Goal: Task Accomplishment & Management: Use online tool/utility

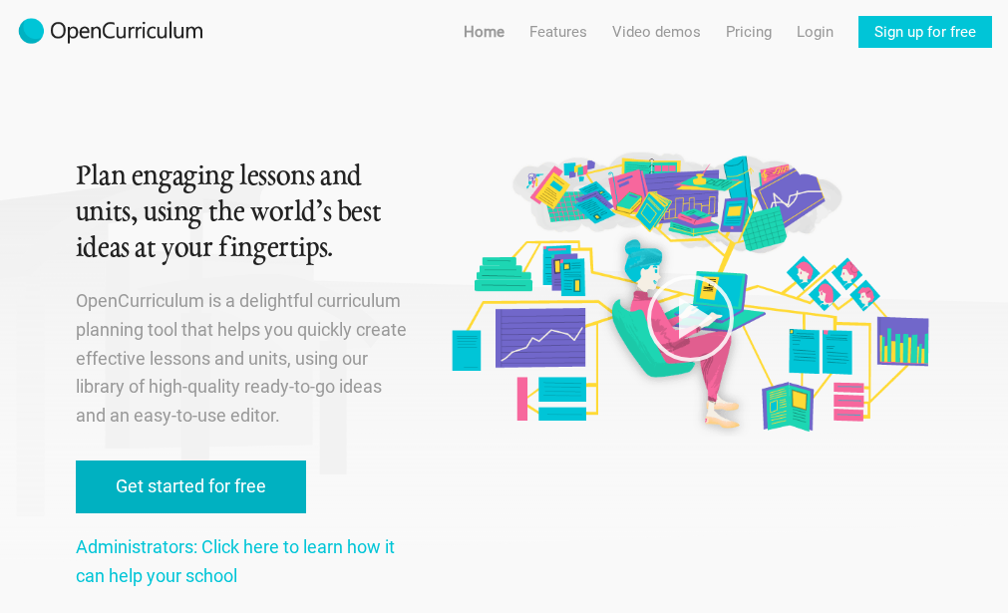
click at [261, 467] on link "Get started for free" at bounding box center [191, 487] width 230 height 53
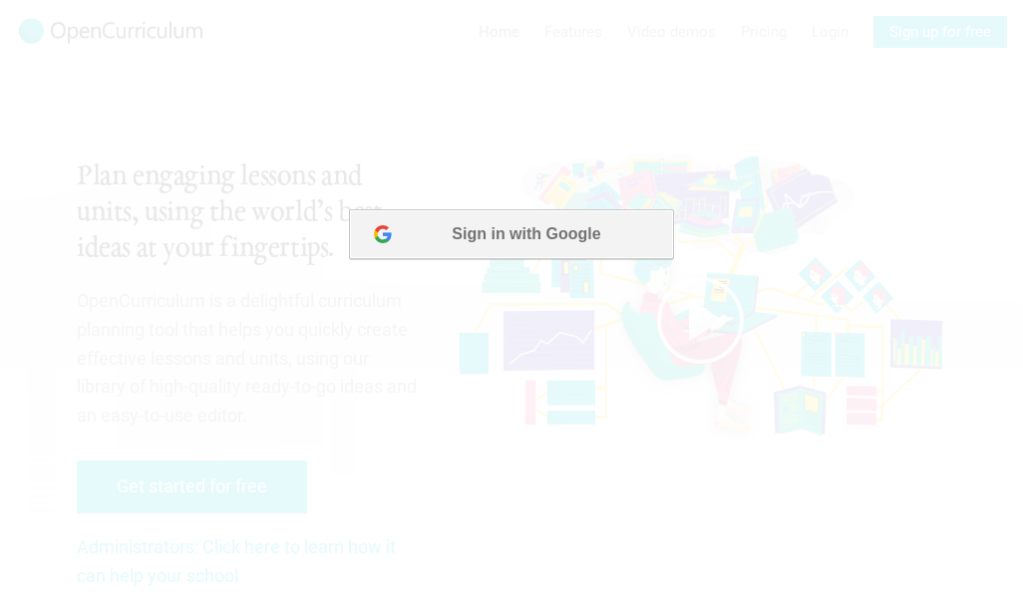
click at [489, 251] on button "Sign in with Google" at bounding box center [511, 234] width 324 height 50
click at [57, 407] on div at bounding box center [511, 306] width 1023 height 613
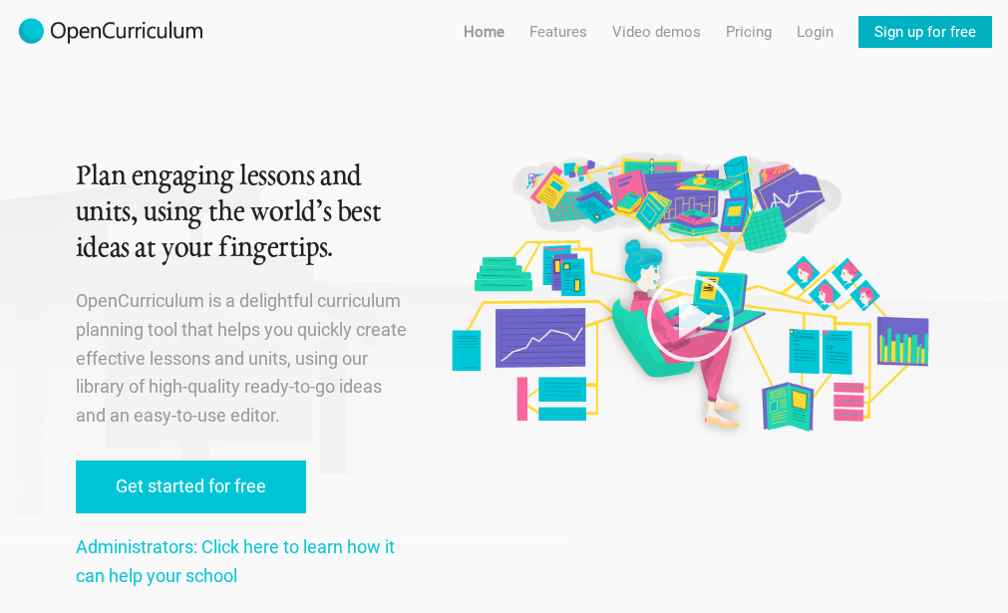
drag, startPoint x: 867, startPoint y: 30, endPoint x: 870, endPoint y: 17, distance: 13.3
click at [870, 17] on link "Sign up for free" at bounding box center [926, 32] width 134 height 32
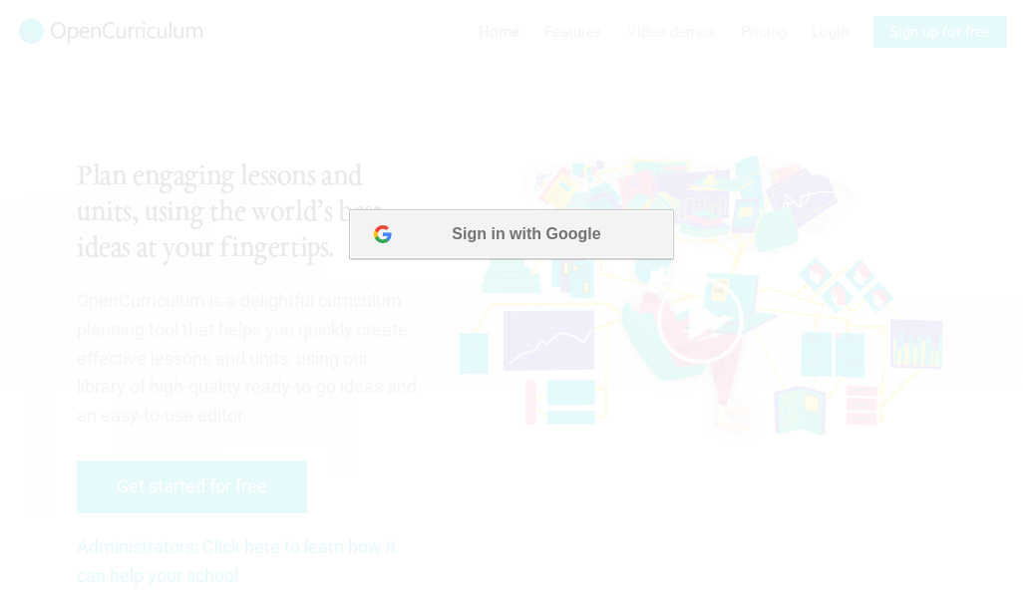
click at [548, 209] on button "Sign in with Google" at bounding box center [511, 234] width 324 height 50
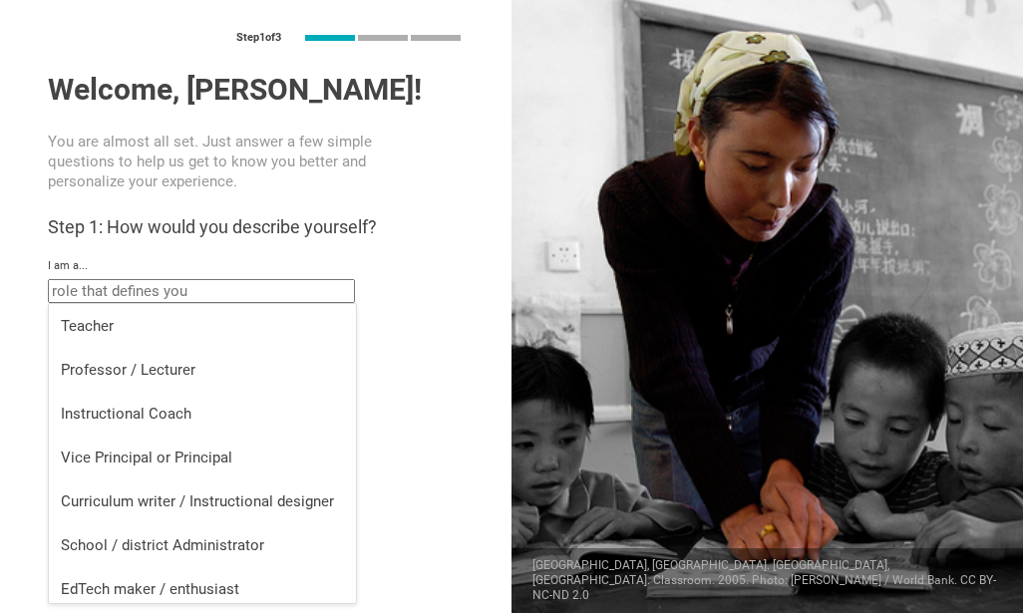
click at [303, 287] on input "text" at bounding box center [201, 291] width 307 height 24
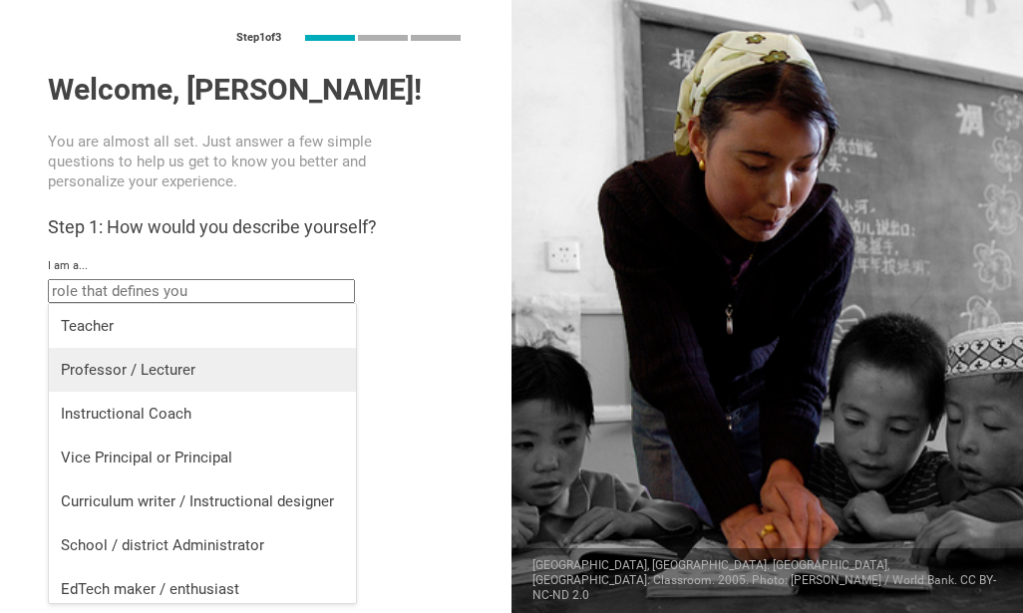
click at [192, 365] on div "Professor / Lecturer" at bounding box center [202, 370] width 283 height 20
type input "Professor / Lecturer"
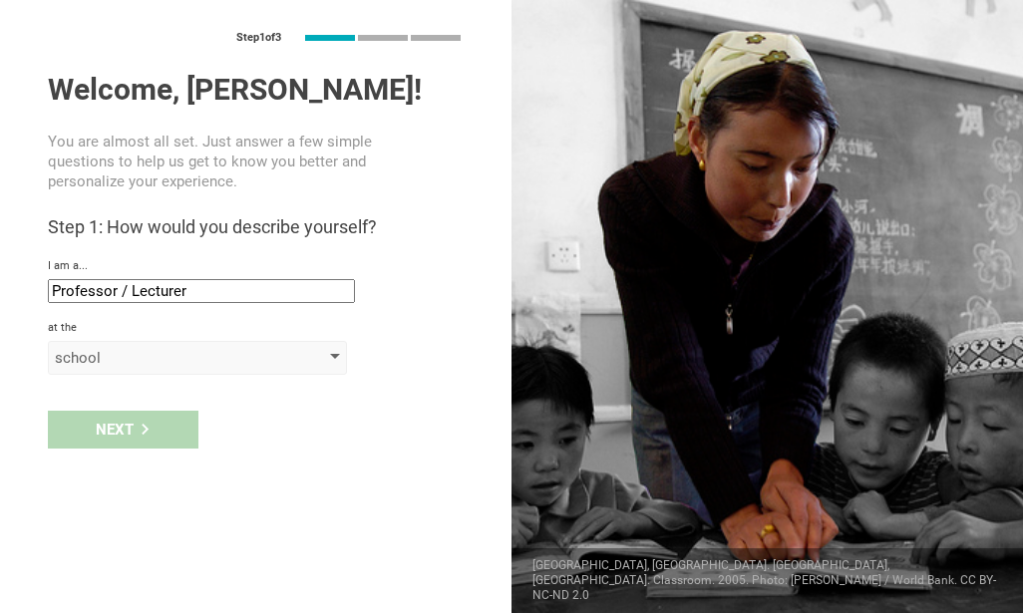
click at [180, 370] on div "school" at bounding box center [197, 358] width 299 height 34
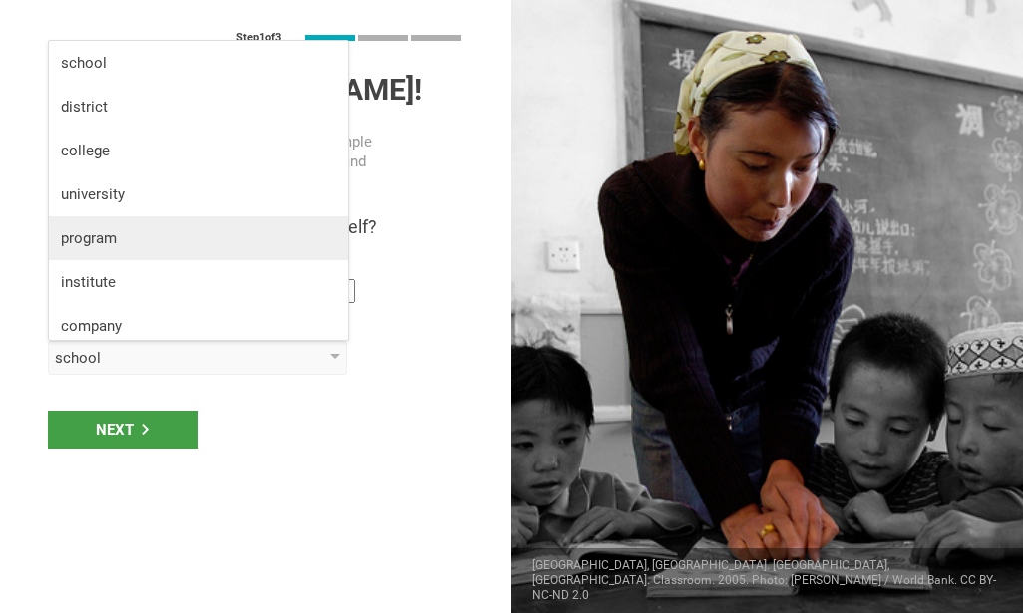
click at [122, 245] on div "program" at bounding box center [198, 238] width 275 height 20
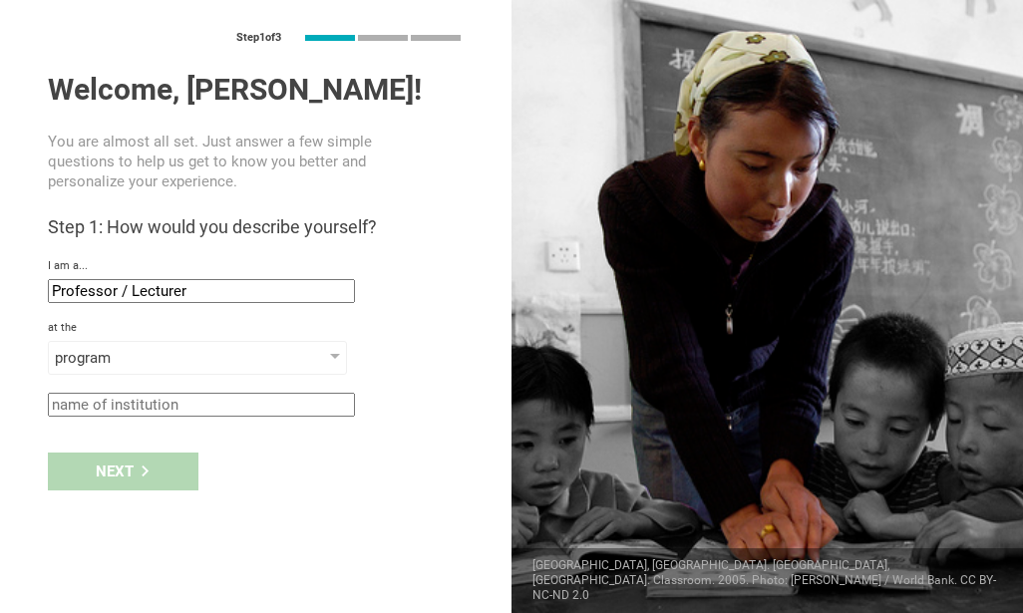
click at [142, 408] on input "text" at bounding box center [201, 405] width 307 height 24
type input "i"
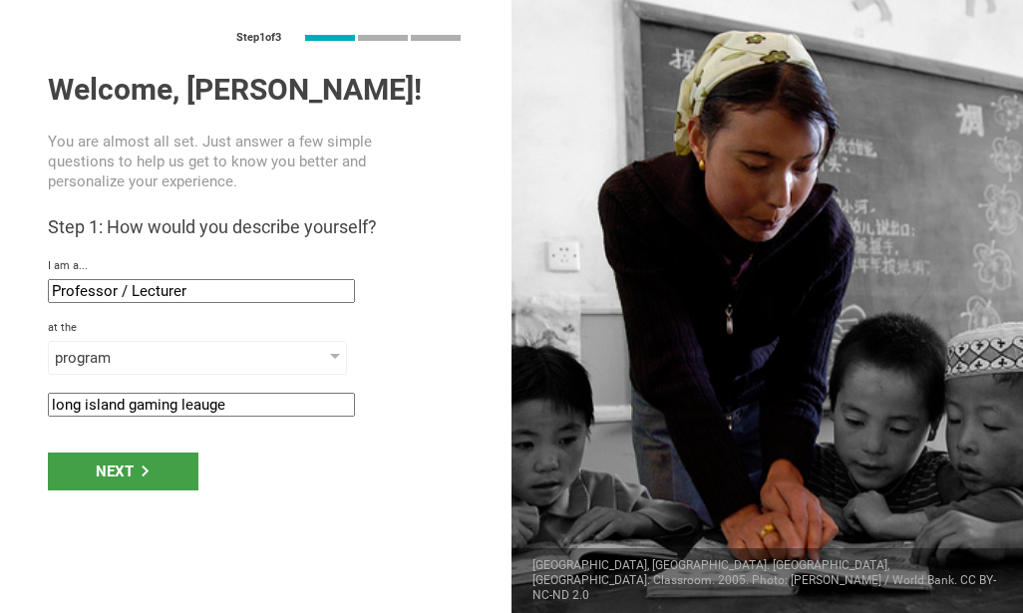
type input "long island gaming leauge"
click at [117, 458] on div "Next" at bounding box center [123, 472] width 151 height 38
type input "Hauppauge, New York"
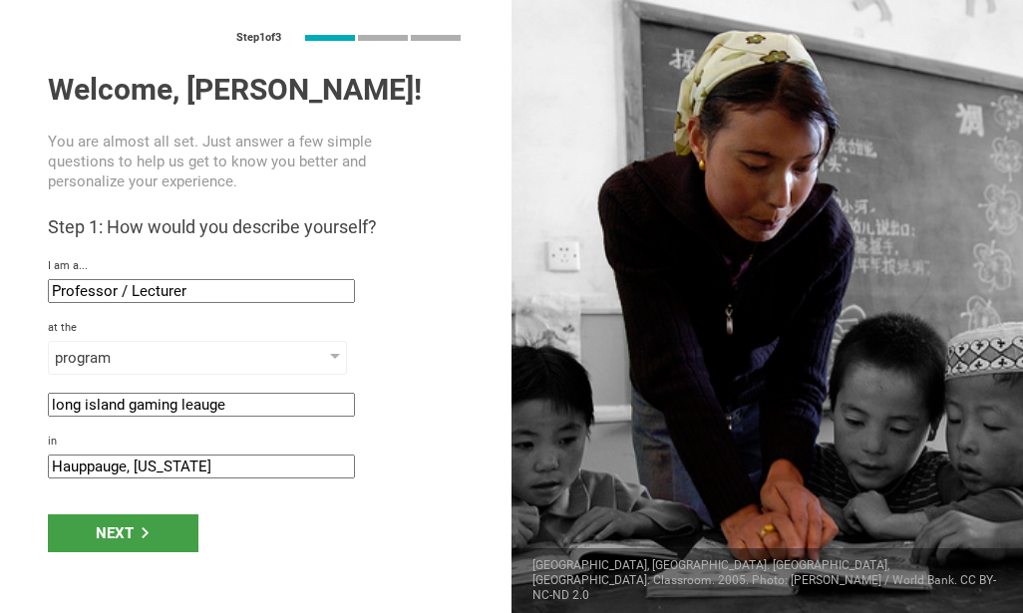
click at [117, 462] on input "Hauppauge, New York" at bounding box center [201, 467] width 307 height 24
click at [118, 462] on input "Hauppauge, New York" at bounding box center [201, 467] width 307 height 24
click at [121, 522] on div "Next" at bounding box center [123, 534] width 151 height 38
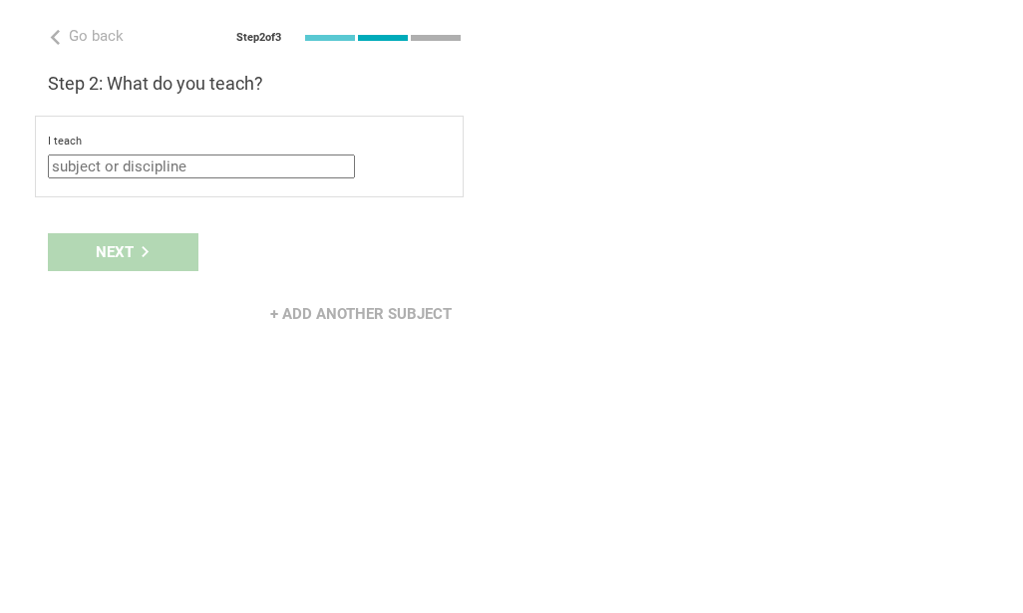
click at [212, 157] on input "text" at bounding box center [201, 167] width 307 height 24
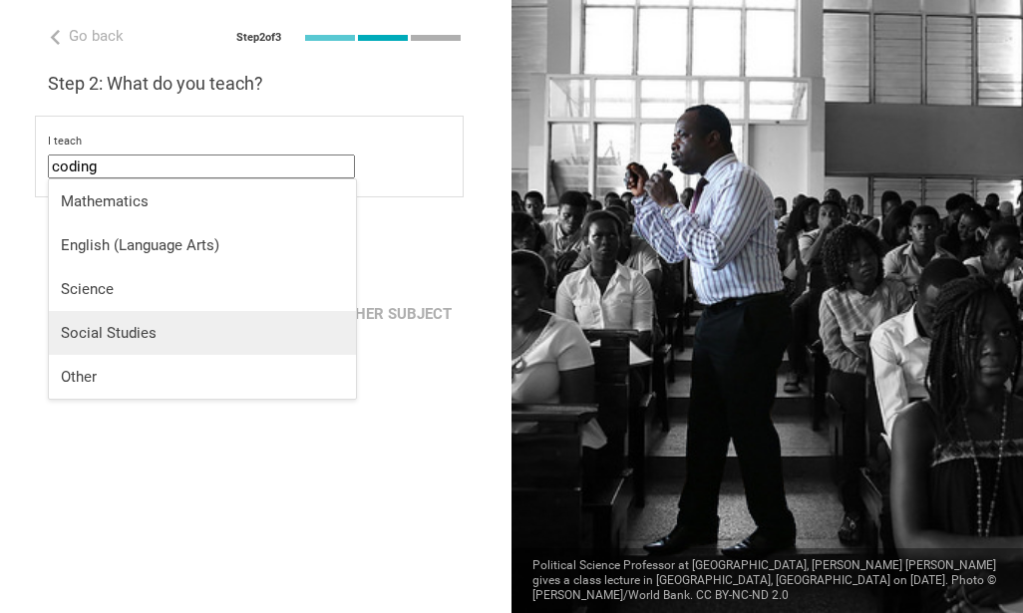
click at [128, 353] on li "Social Studies" at bounding box center [202, 333] width 307 height 44
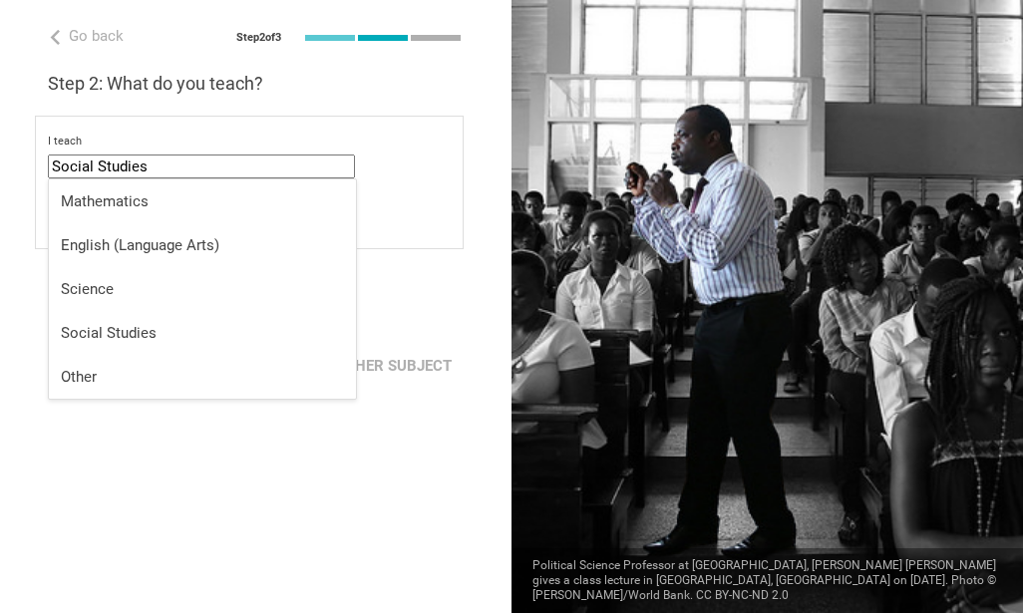
click at [176, 174] on input "Social Studies" at bounding box center [201, 167] width 307 height 24
click at [104, 386] on li "Other" at bounding box center [202, 377] width 307 height 44
type input "Other"
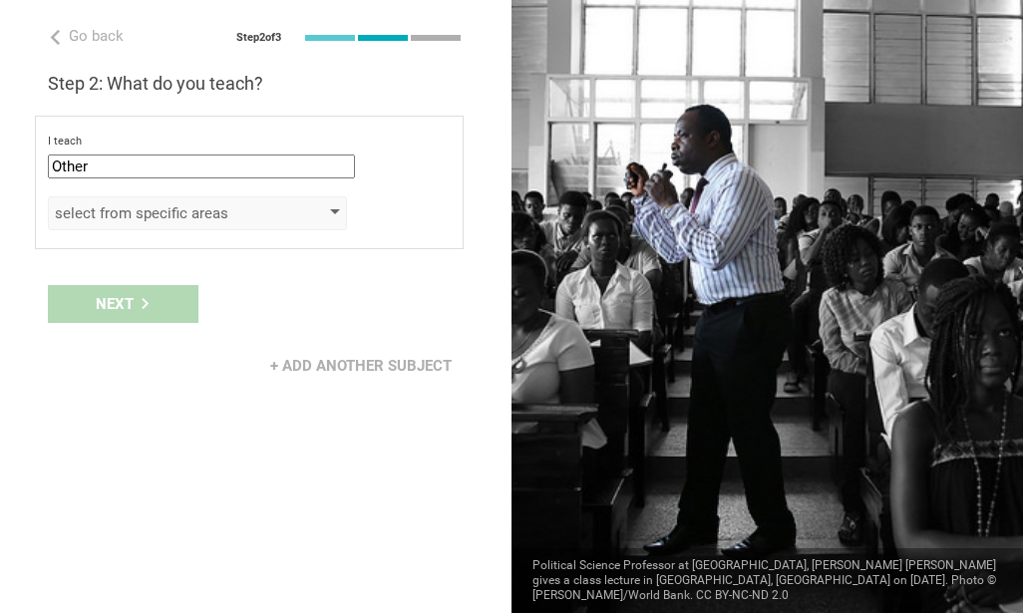
click at [135, 224] on div "select from specific areas" at bounding box center [197, 213] width 299 height 34
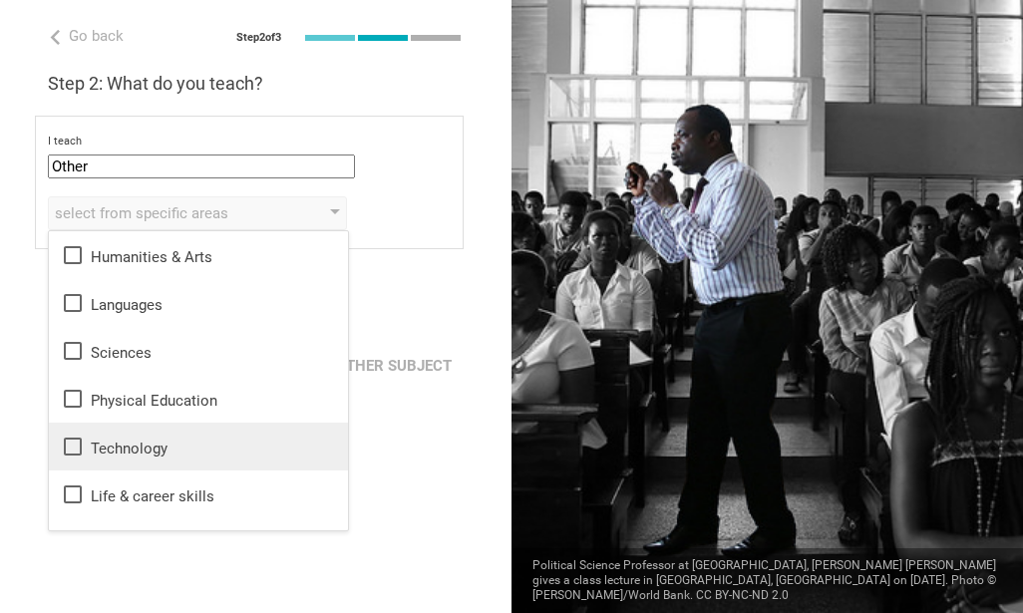
click at [141, 430] on li "Technology" at bounding box center [198, 447] width 299 height 48
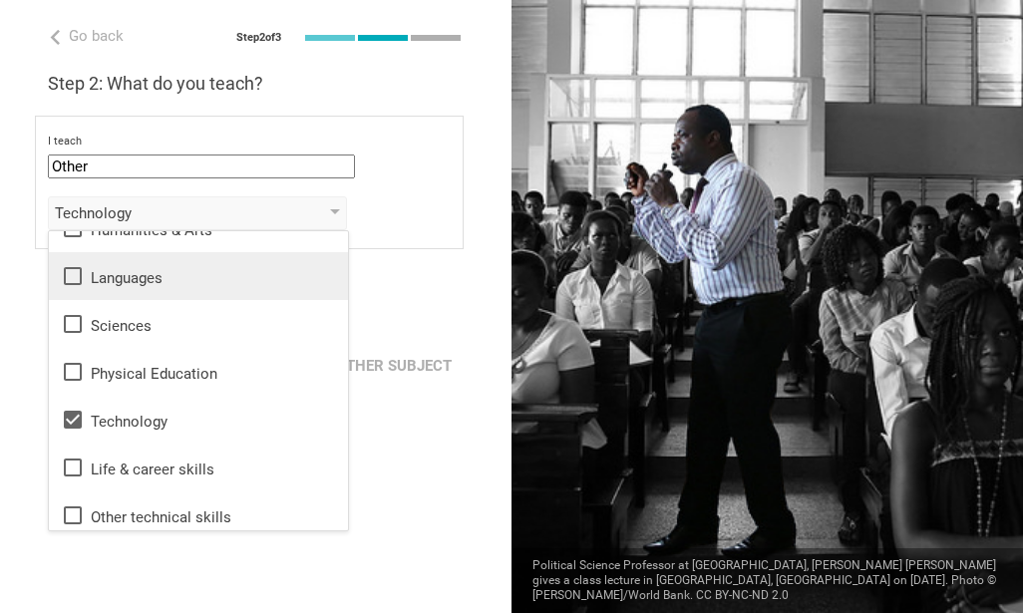
scroll to position [36, 0]
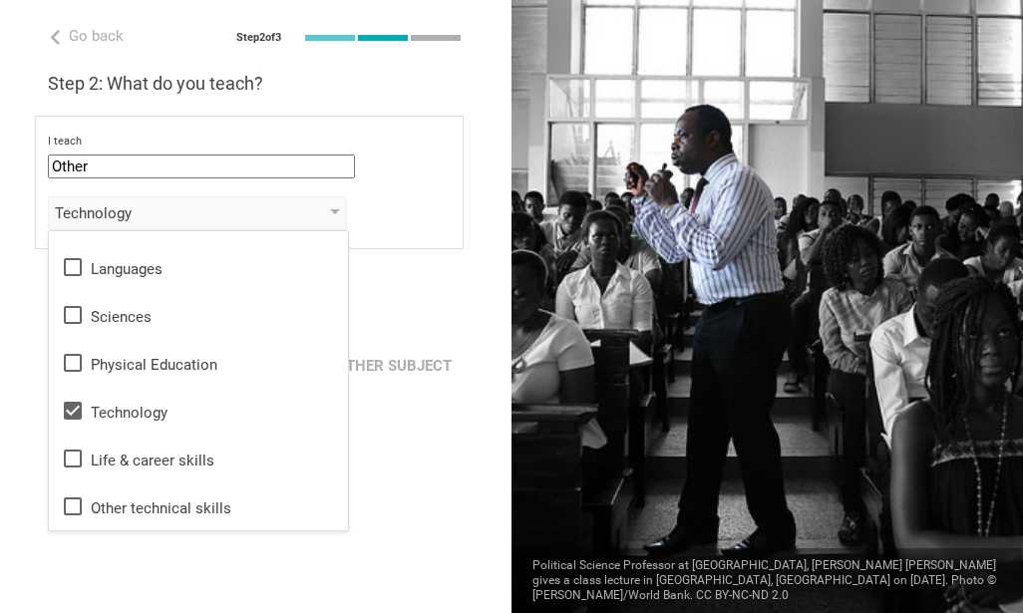
click at [398, 423] on div "Go back Step 2 of 3 Welcome, Shawn! You are almost all set. Just answer a few s…" at bounding box center [256, 306] width 512 height 613
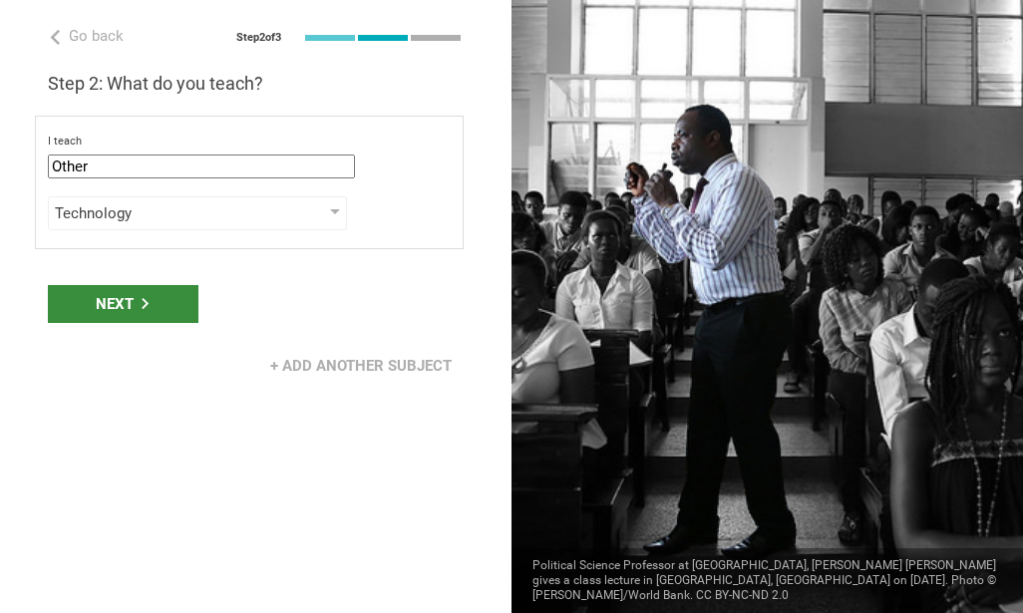
click at [92, 296] on div "Next" at bounding box center [123, 304] width 151 height 38
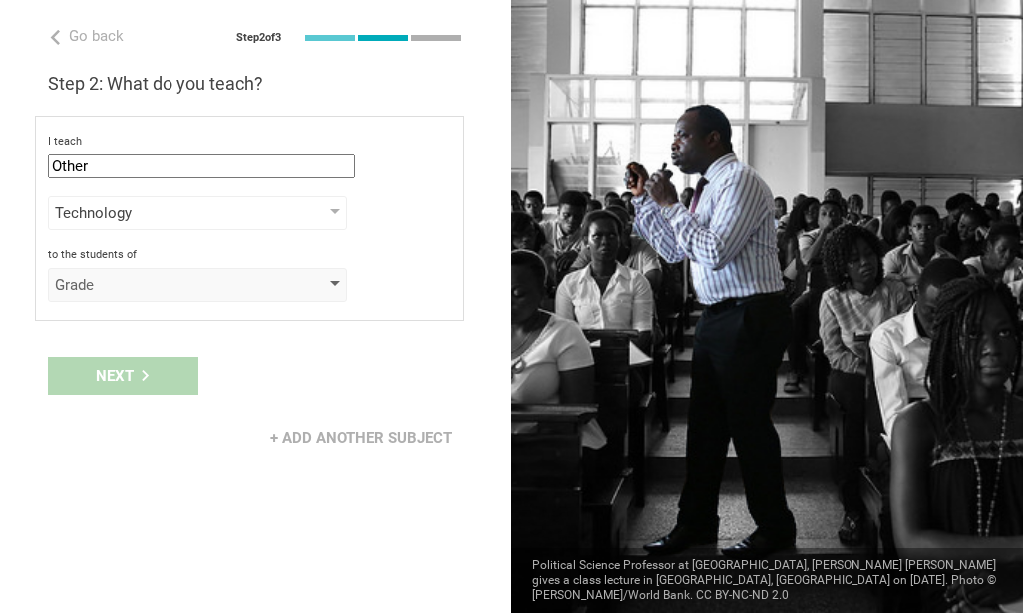
click at [95, 285] on div "Grade" at bounding box center [169, 285] width 228 height 20
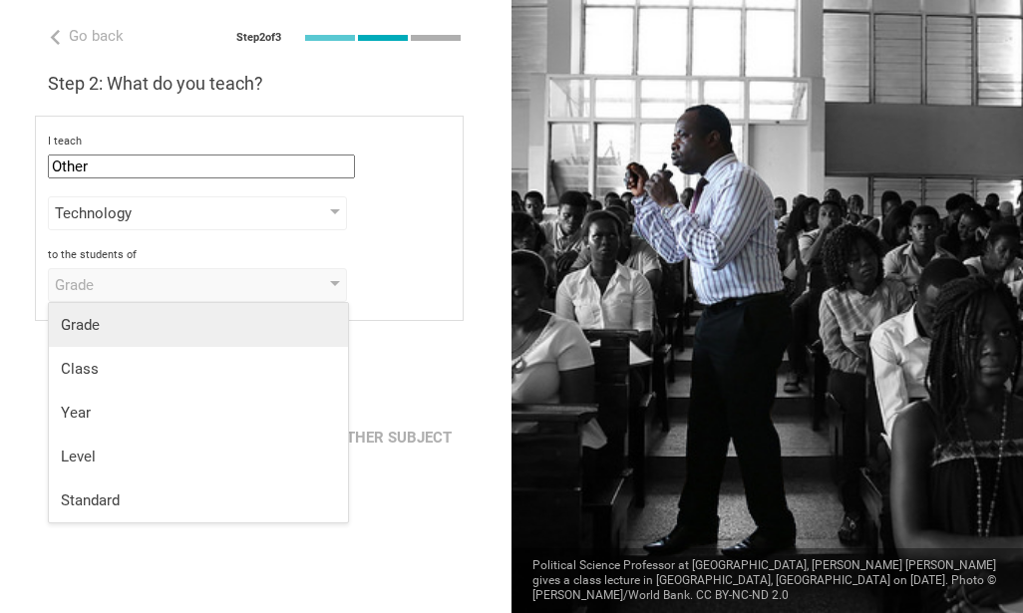
click at [112, 324] on div "Grade" at bounding box center [198, 325] width 275 height 20
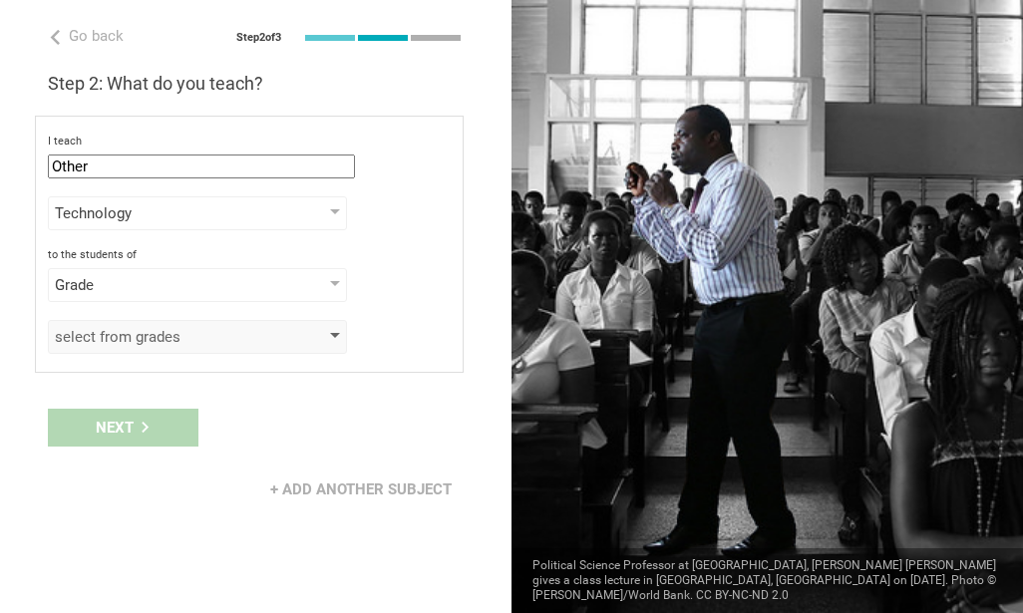
click at [113, 333] on div "select from grades" at bounding box center [169, 337] width 228 height 20
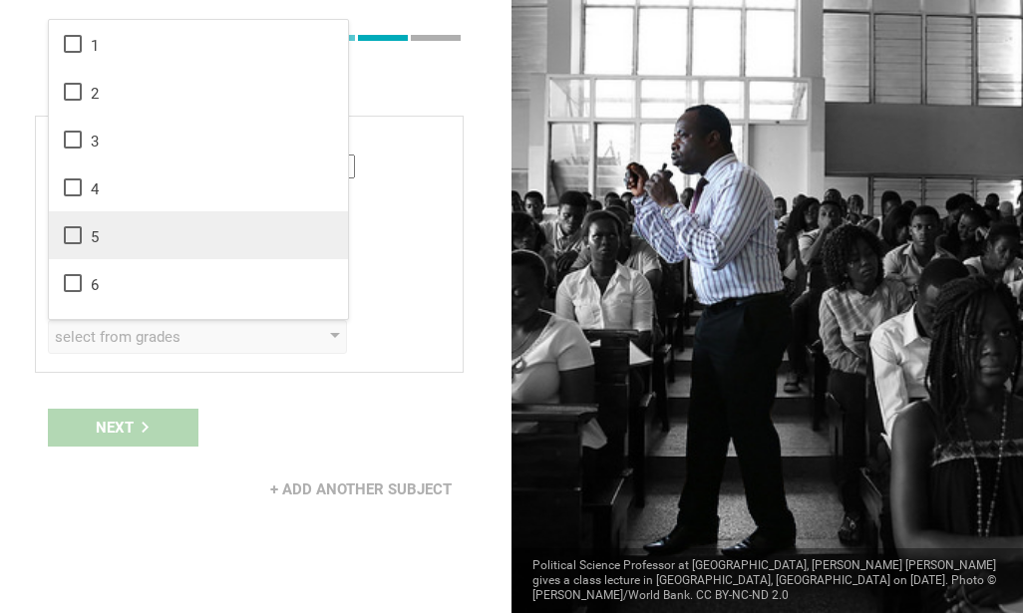
drag, startPoint x: 117, startPoint y: 224, endPoint x: 144, endPoint y: 223, distance: 26.9
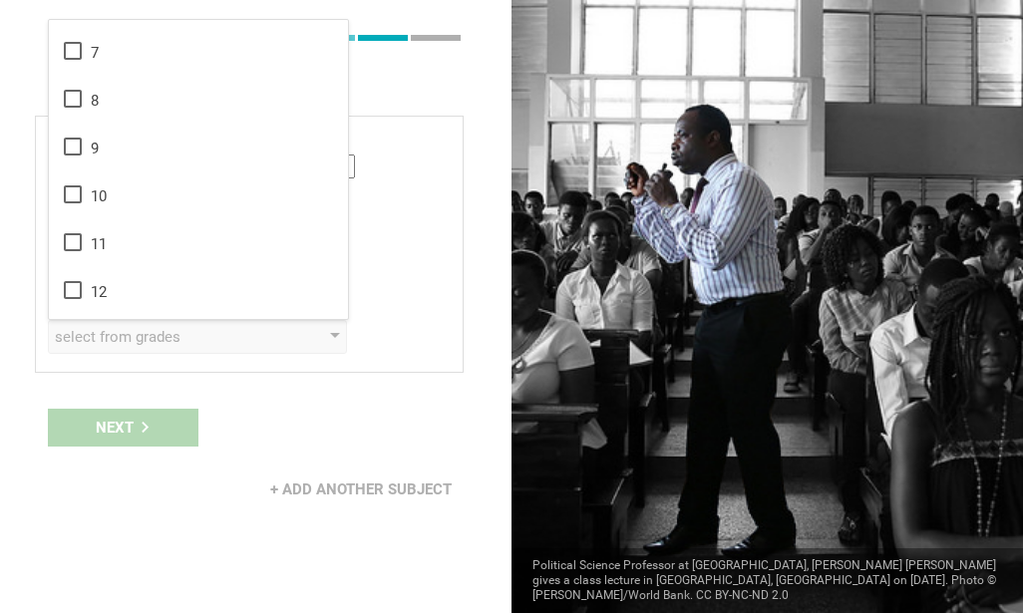
scroll to position [323, 0]
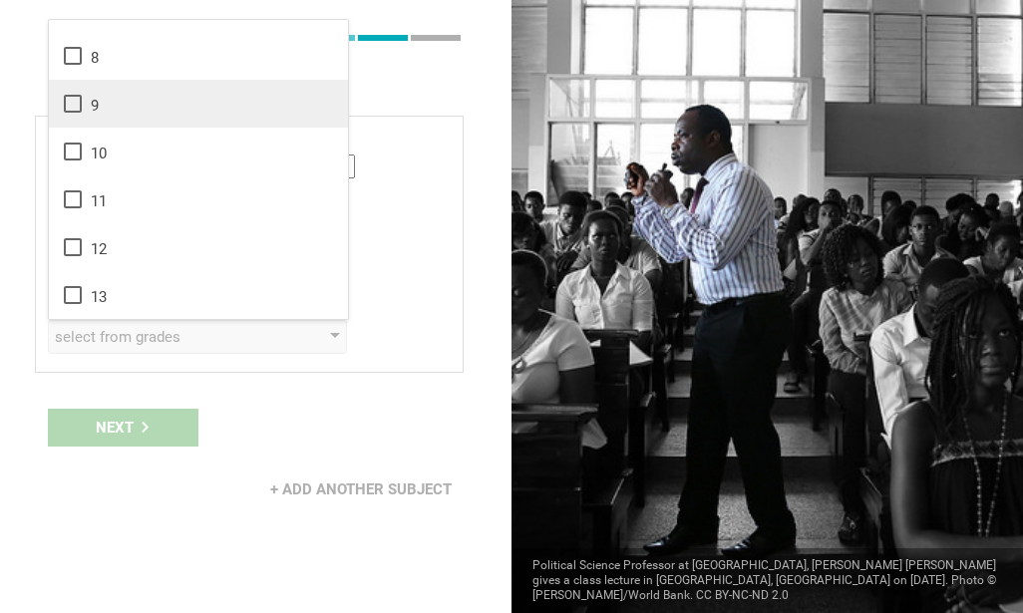
click at [102, 118] on li "9" at bounding box center [198, 104] width 299 height 48
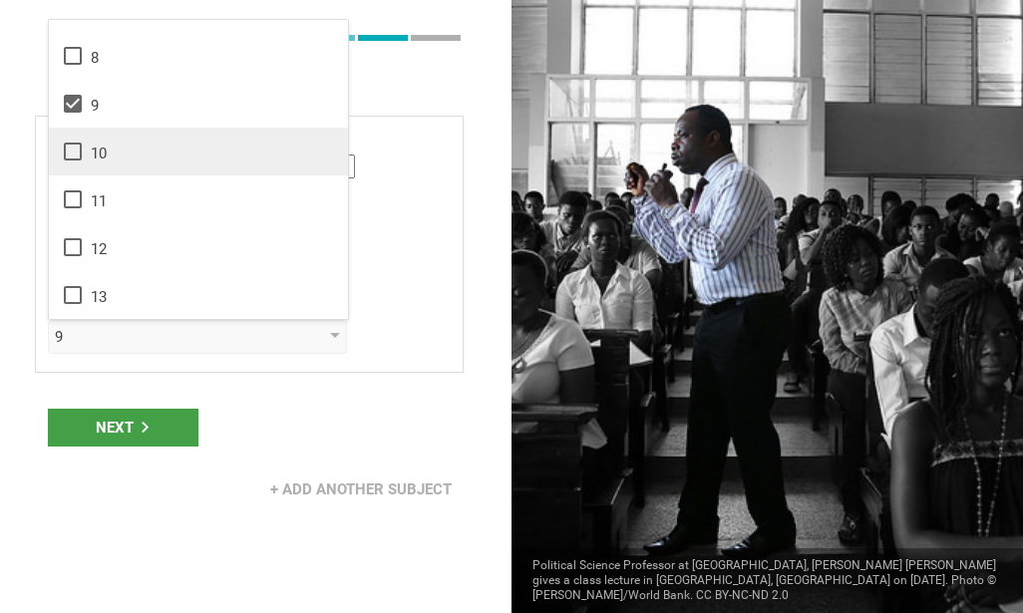
click at [95, 140] on div "10" at bounding box center [198, 152] width 275 height 24
click at [91, 170] on li "10" at bounding box center [198, 152] width 299 height 48
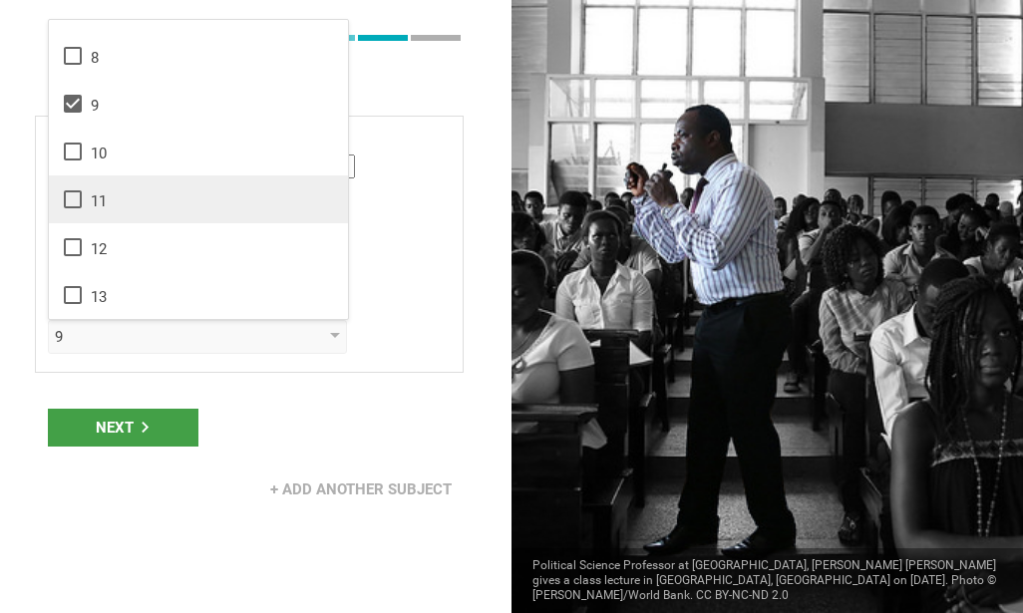
click at [87, 192] on div "11" at bounding box center [198, 199] width 275 height 24
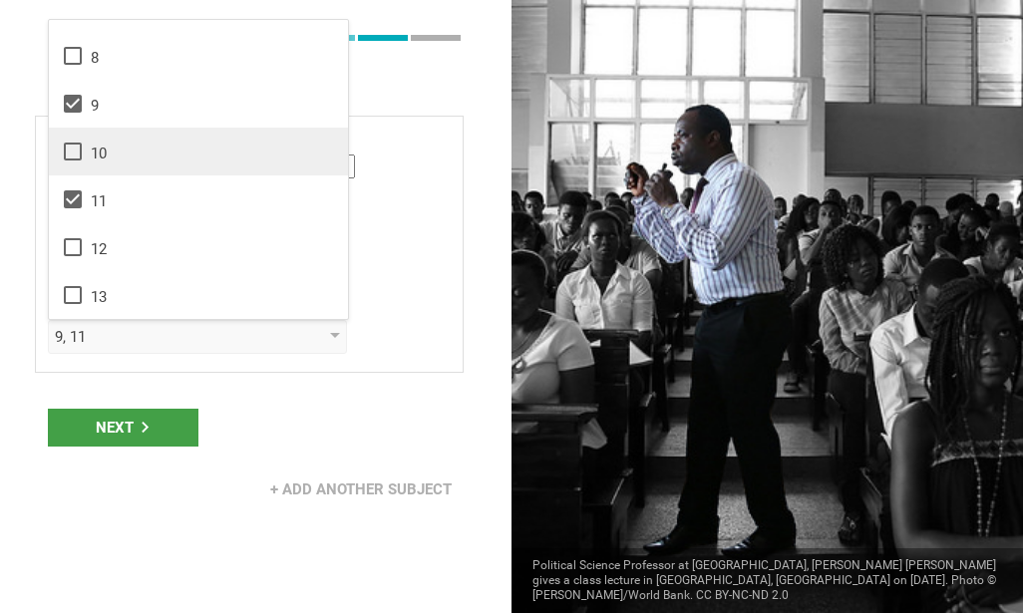
click at [85, 153] on div "10" at bounding box center [198, 152] width 275 height 24
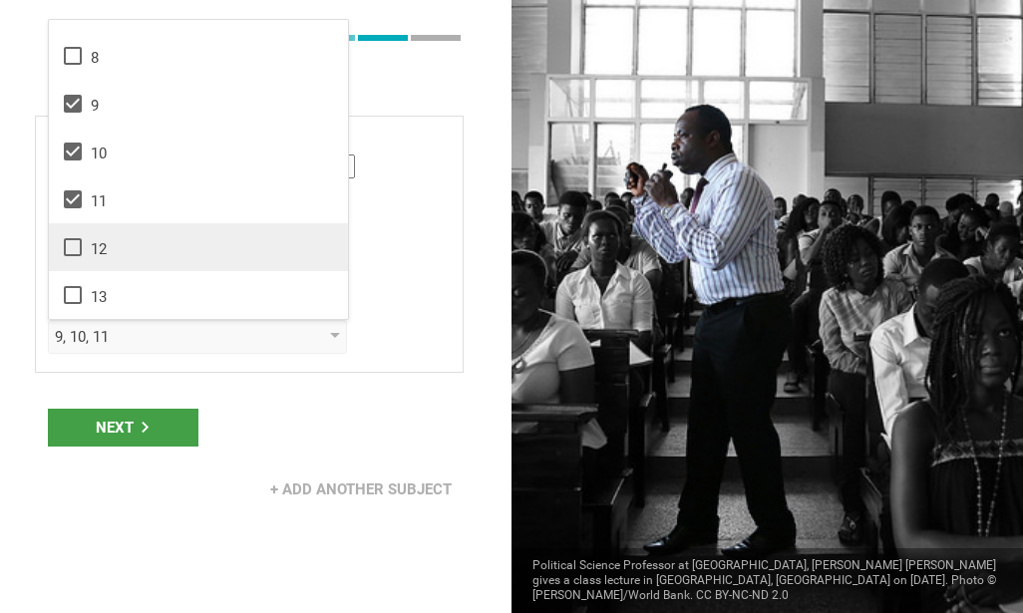
click at [89, 235] on div "12" at bounding box center [198, 247] width 275 height 24
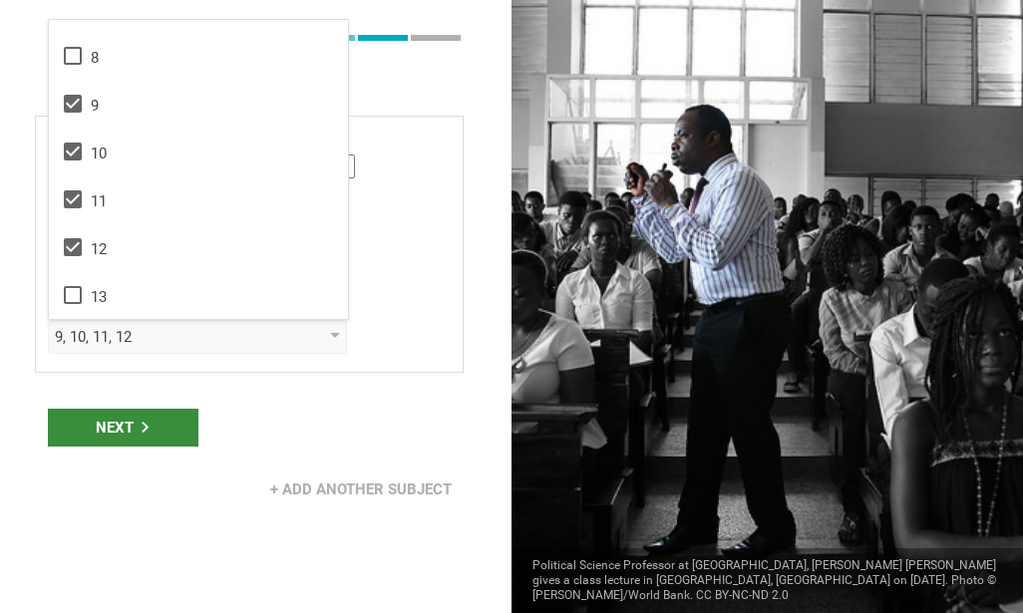
click at [121, 429] on div "Next" at bounding box center [123, 428] width 151 height 38
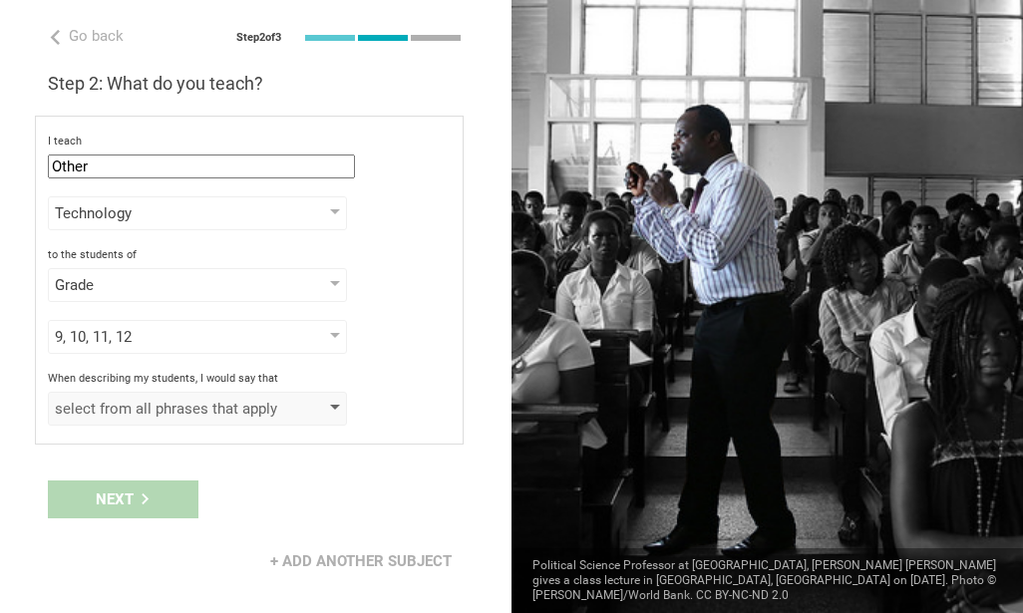
click at [123, 413] on div "select from all phrases that apply" at bounding box center [169, 409] width 228 height 20
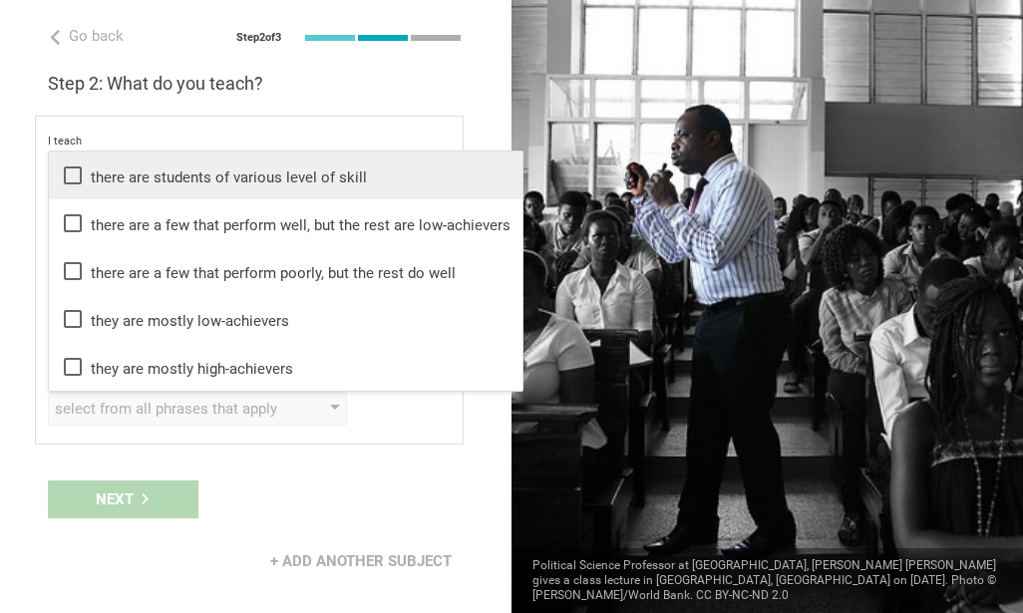
click at [219, 188] on li "there are students of various level of skill" at bounding box center [286, 176] width 474 height 48
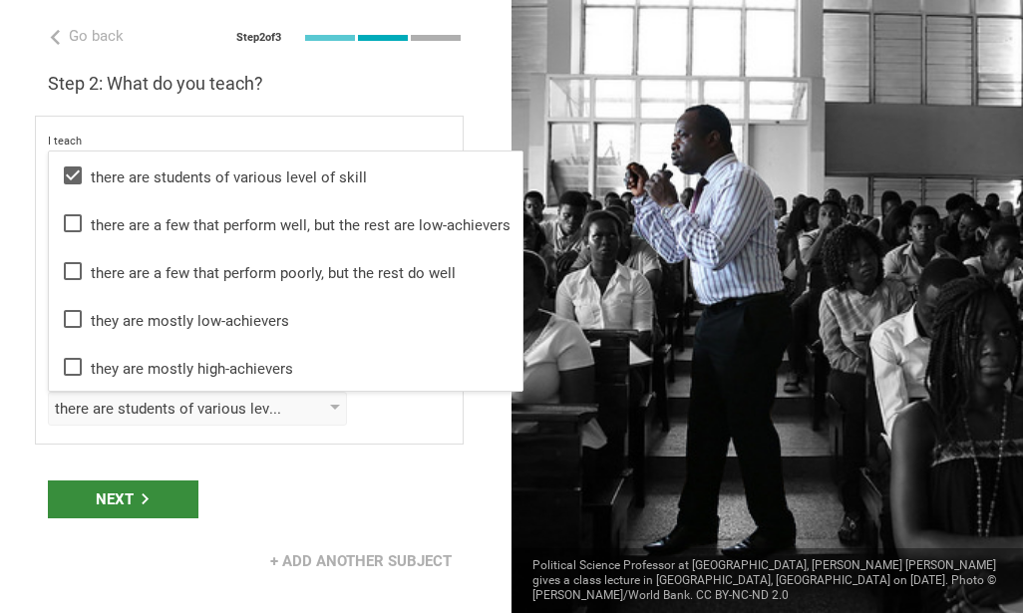
click at [126, 518] on div "Next" at bounding box center [256, 500] width 512 height 62
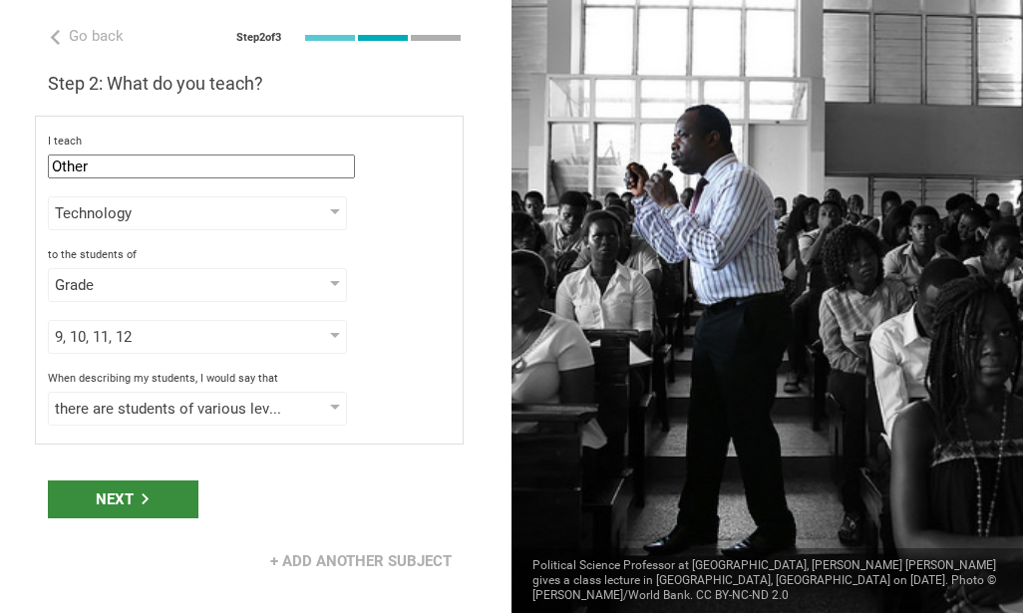
click at [124, 507] on div "Next" at bounding box center [123, 500] width 151 height 38
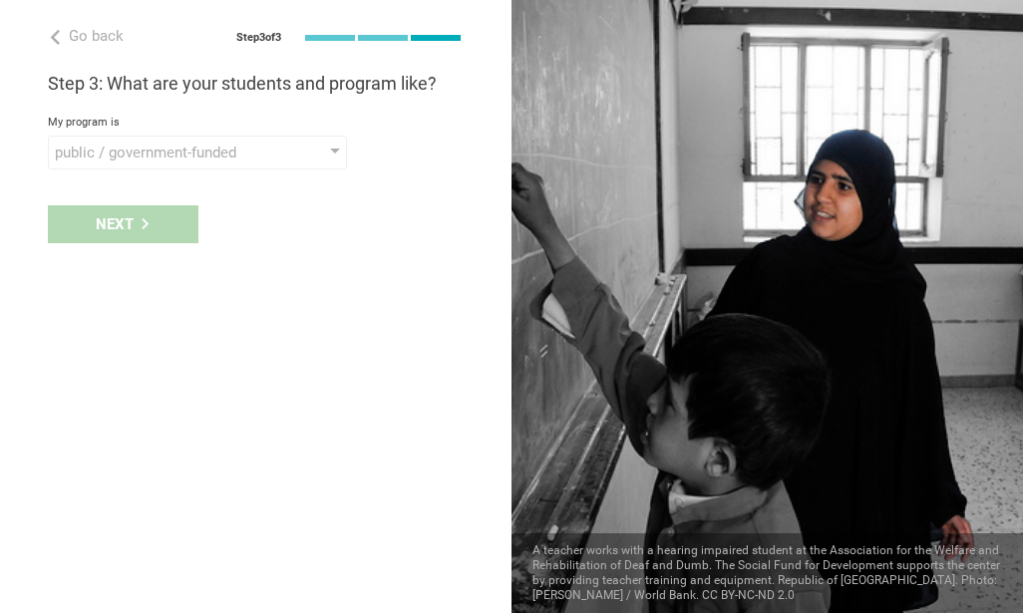
click at [174, 132] on div "My program is public / government-funded public / government-funded private eli…" at bounding box center [256, 143] width 416 height 54
click at [173, 147] on div "public / government-funded" at bounding box center [169, 153] width 228 height 20
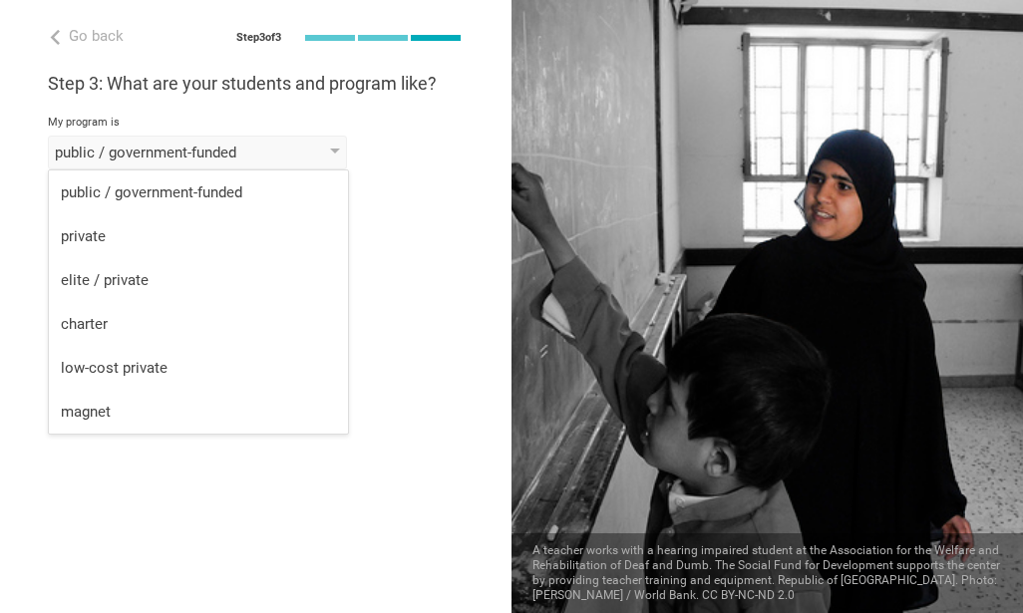
click at [136, 235] on div "private" at bounding box center [198, 236] width 275 height 20
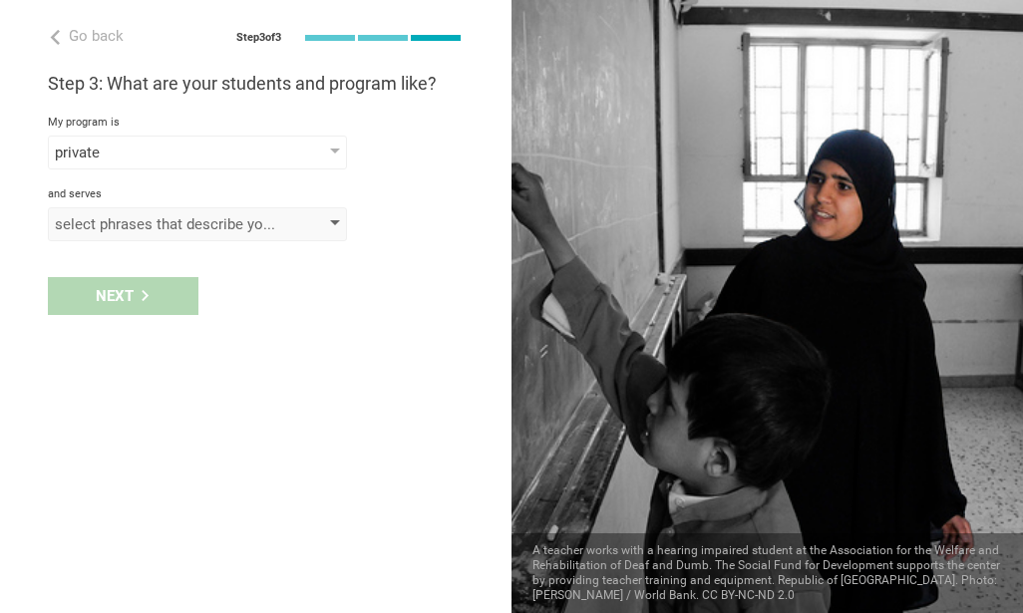
click at [128, 235] on div "select phrases that describe your student population" at bounding box center [197, 224] width 299 height 34
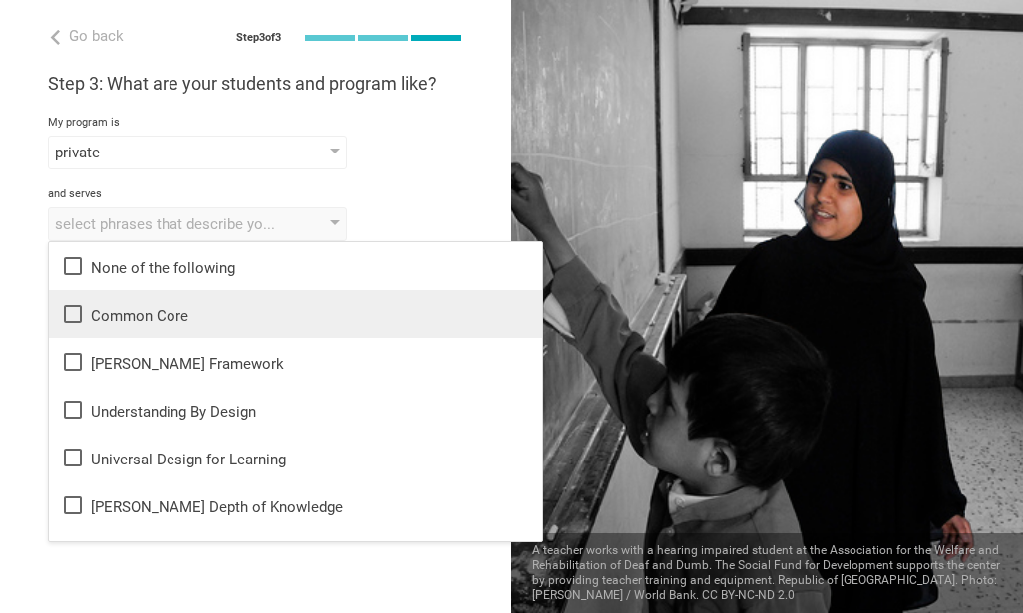
click at [224, 320] on div "Common Core" at bounding box center [296, 314] width 470 height 24
click at [224, 319] on div "Common Core" at bounding box center [296, 314] width 470 height 24
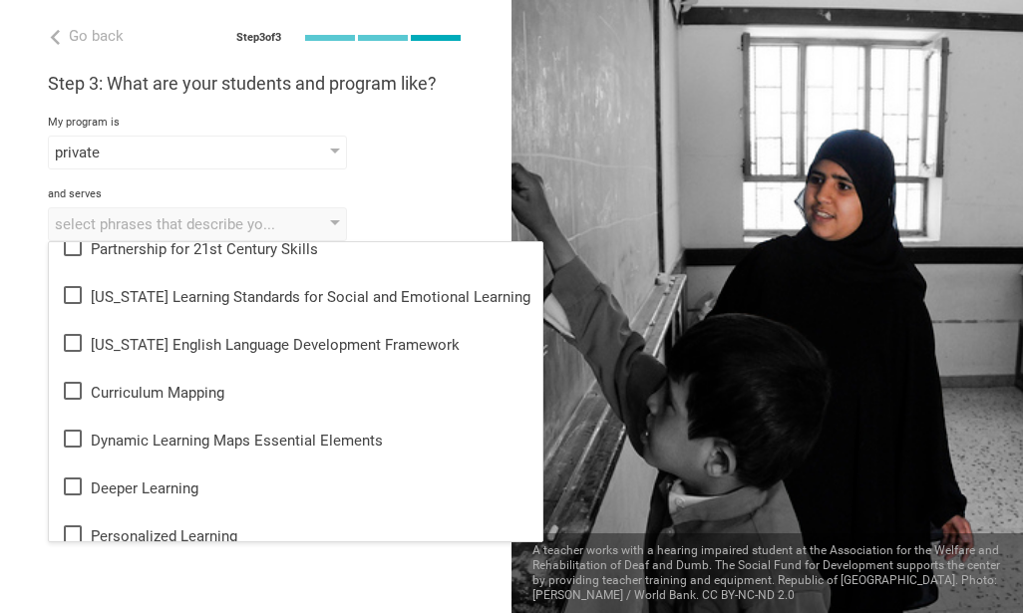
scroll to position [399, 0]
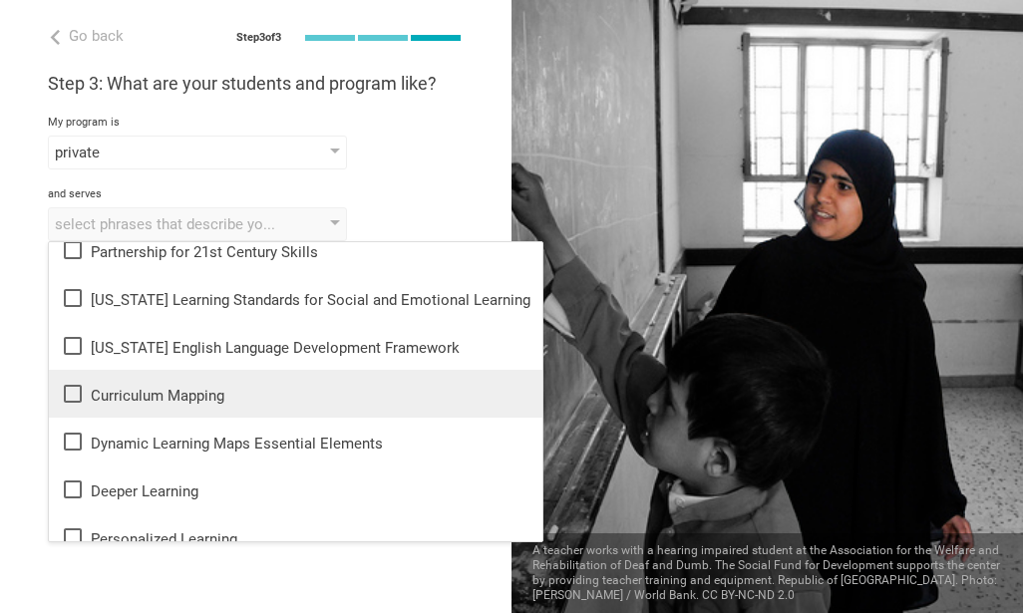
click at [224, 381] on li "Curriculum Mapping" at bounding box center [296, 394] width 494 height 48
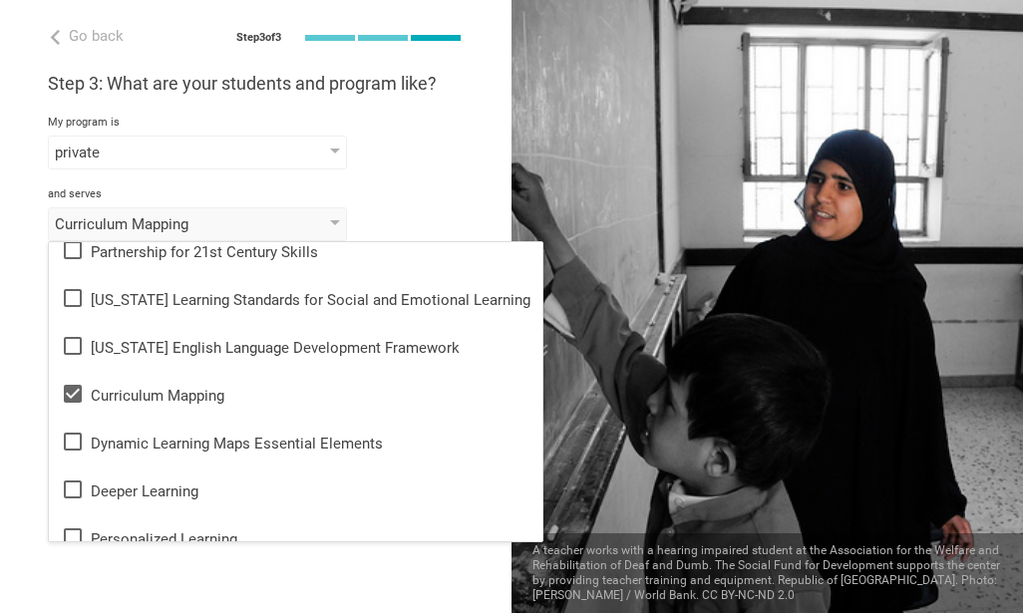
click at [26, 487] on div "Go back Step 3 of 3 Welcome, Shawn! You are almost all set. Just answer a few s…" at bounding box center [256, 306] width 512 height 613
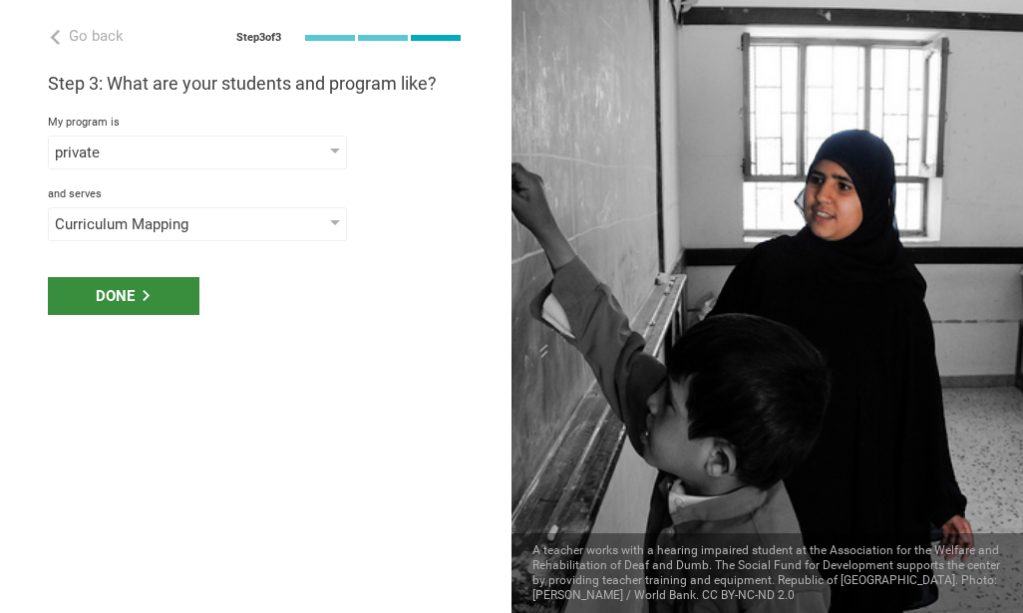
click at [151, 307] on div "Done" at bounding box center [124, 296] width 152 height 38
click at [151, 308] on div "Done" at bounding box center [124, 296] width 152 height 38
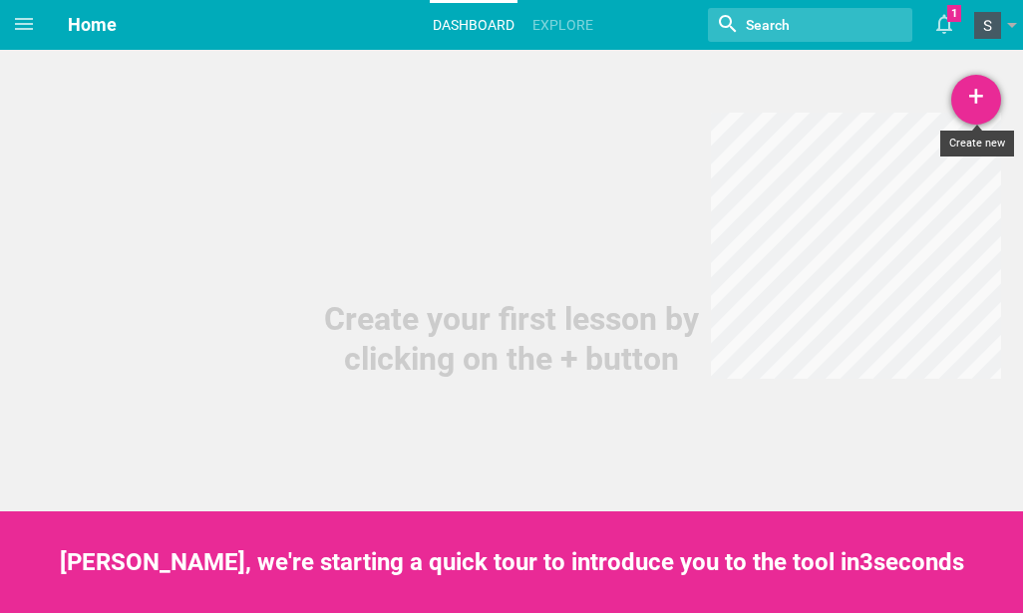
click at [969, 89] on div "+" at bounding box center [976, 100] width 50 height 50
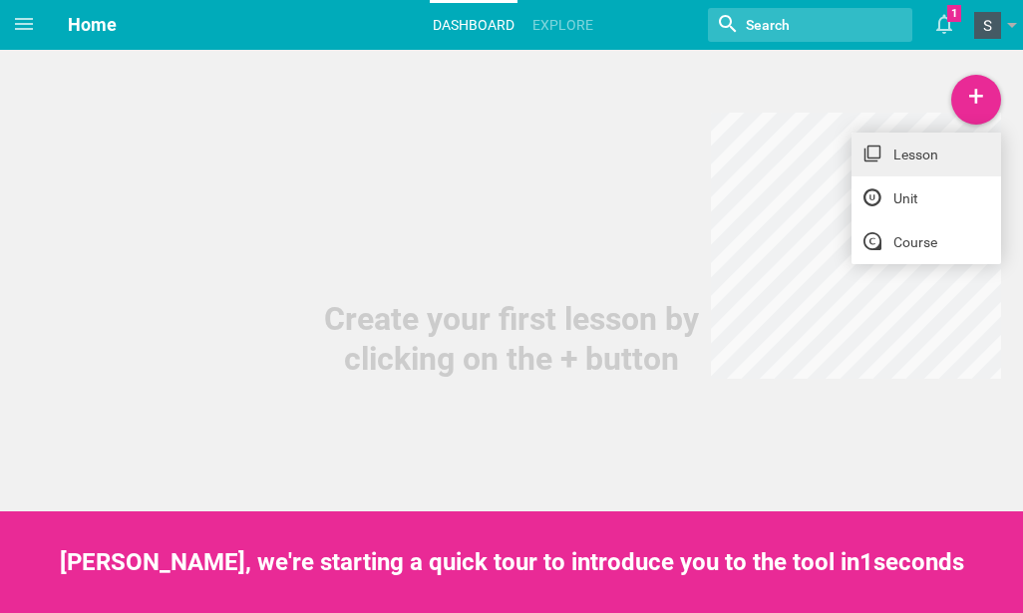
click at [932, 163] on link "Lesson" at bounding box center [927, 155] width 150 height 44
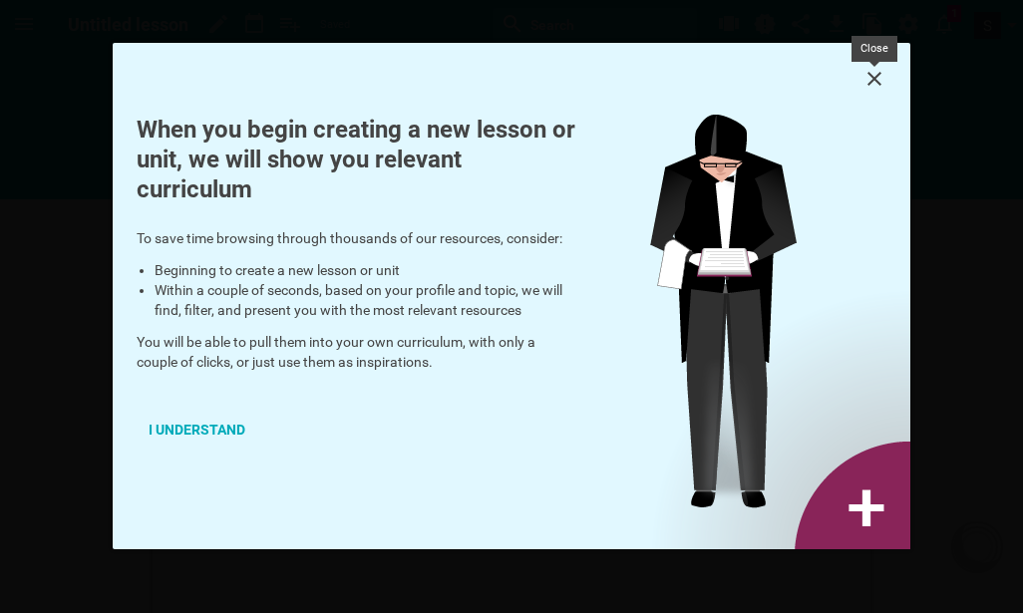
click at [870, 82] on icon at bounding box center [874, 79] width 14 height 14
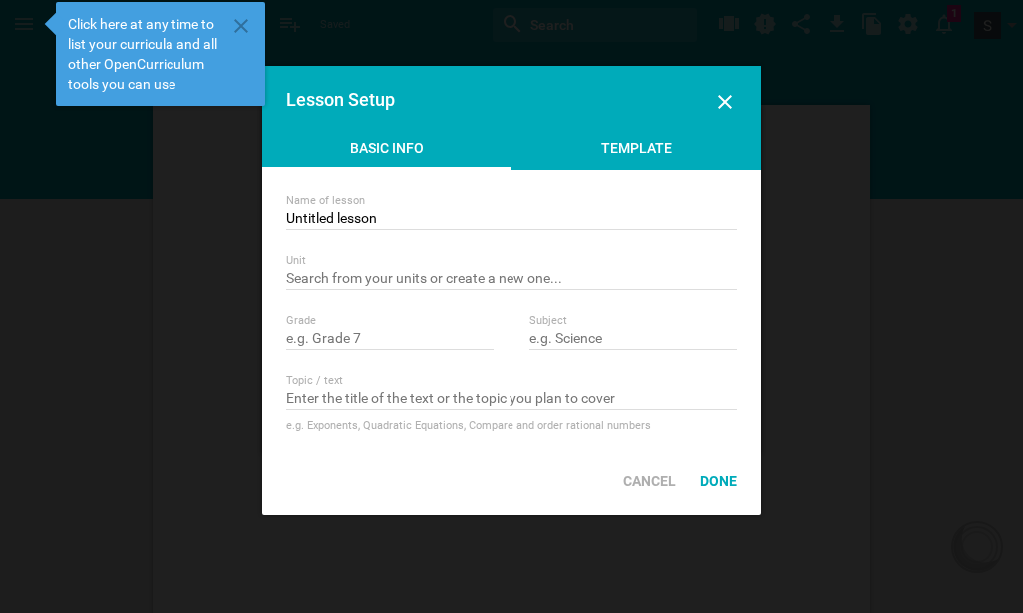
click at [678, 157] on div "Template" at bounding box center [636, 153] width 249 height 30
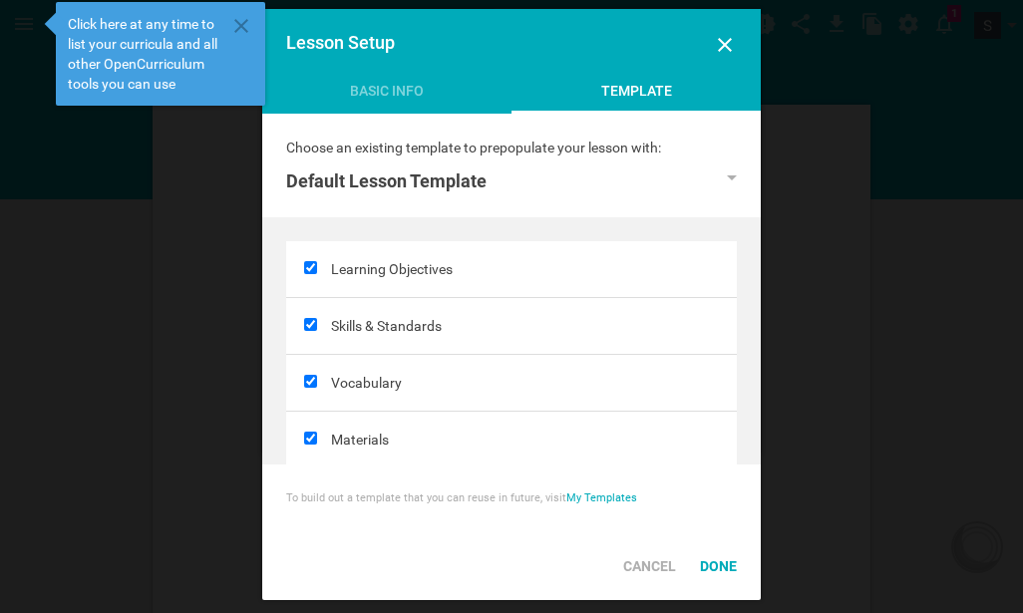
click at [470, 135] on div "Choose an existing template to prepopulate your lesson with: Default Lesson Tem…" at bounding box center [511, 166] width 499 height 104
click at [449, 109] on div "Basic Info" at bounding box center [386, 96] width 249 height 30
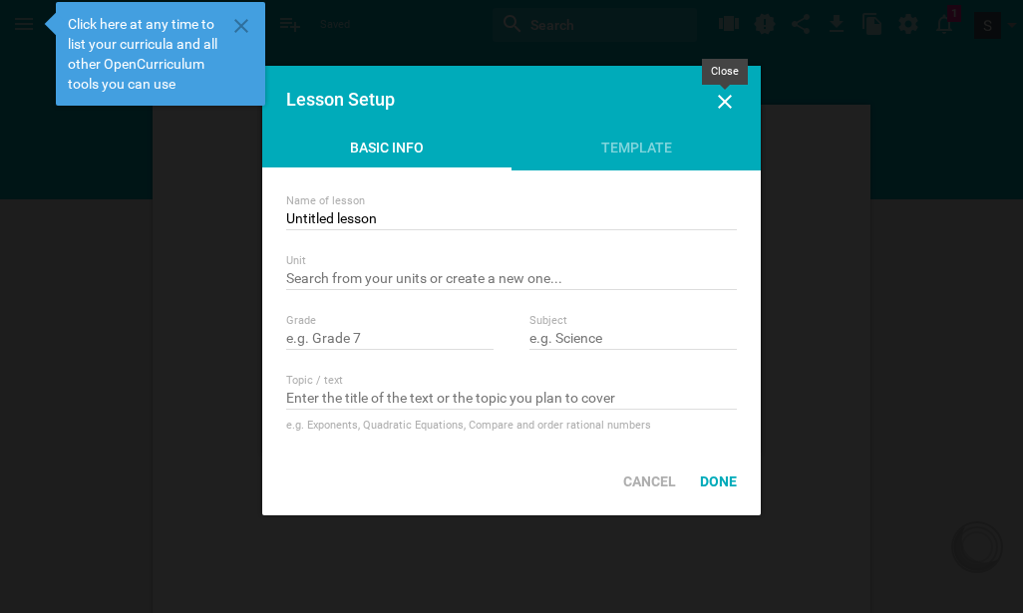
click at [721, 103] on icon at bounding box center [725, 102] width 24 height 24
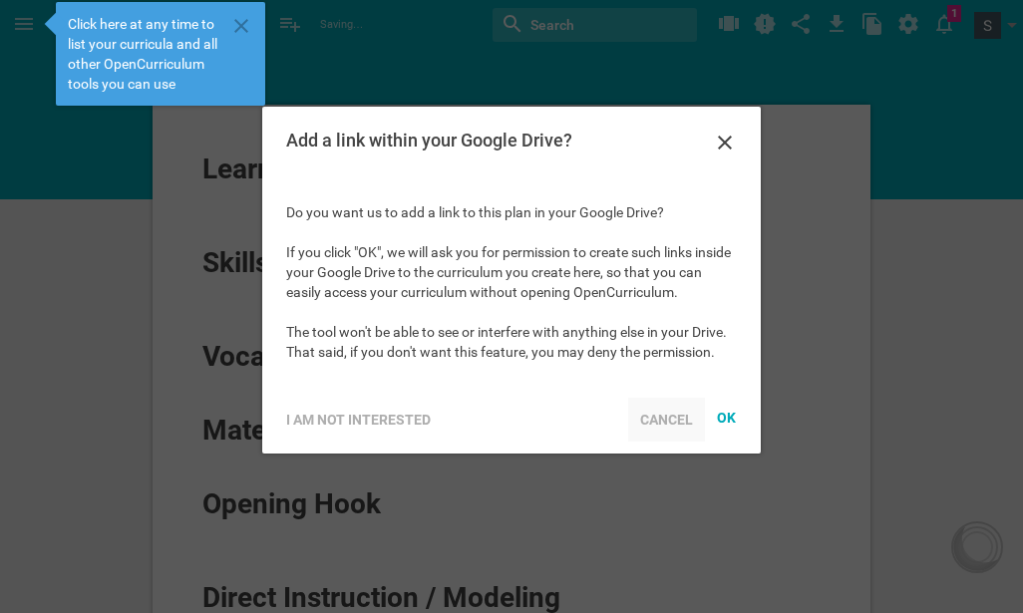
click at [668, 406] on div "Cancel" at bounding box center [666, 420] width 77 height 44
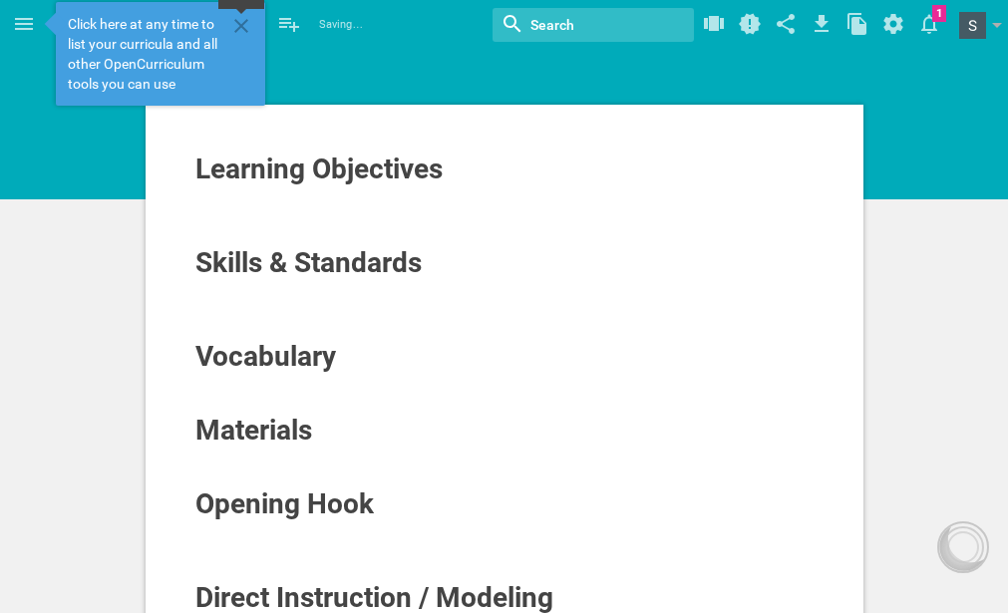
click at [241, 29] on icon at bounding box center [241, 26] width 24 height 24
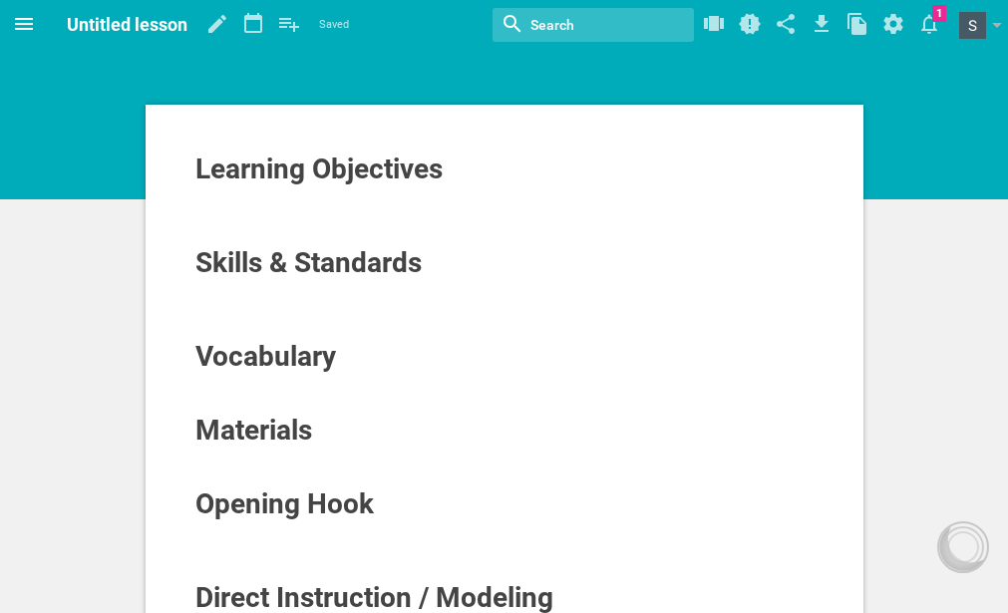
click at [34, 27] on icon at bounding box center [24, 24] width 24 height 24
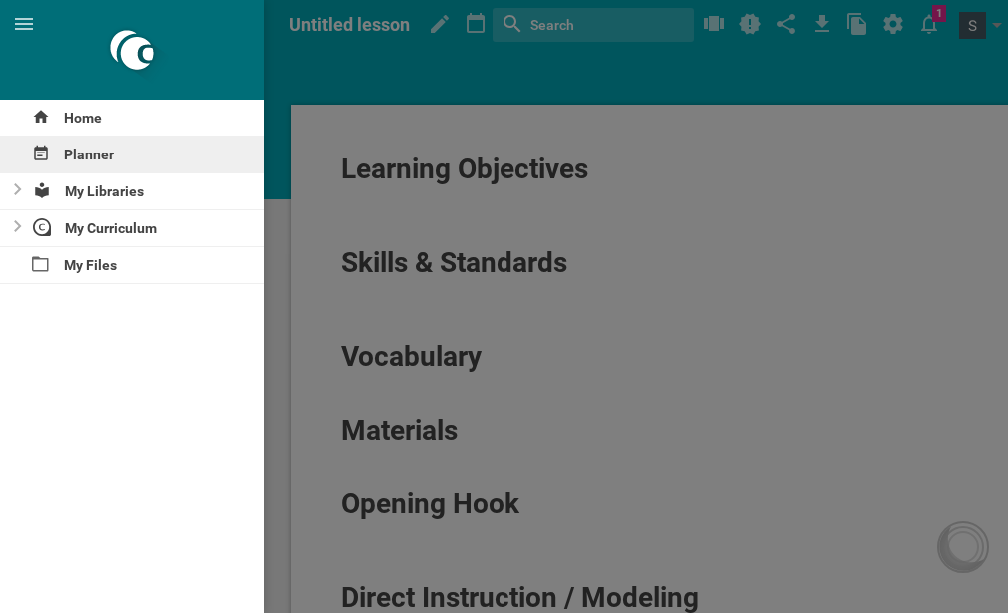
click at [113, 146] on div "Planner" at bounding box center [132, 155] width 264 height 36
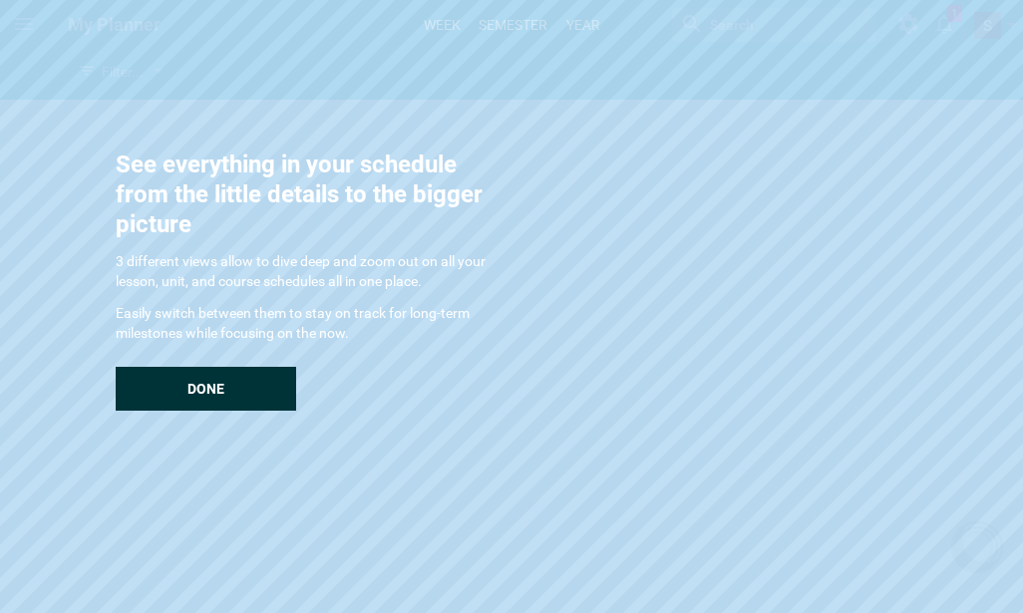
click at [258, 387] on div "Done" at bounding box center [206, 389] width 180 height 44
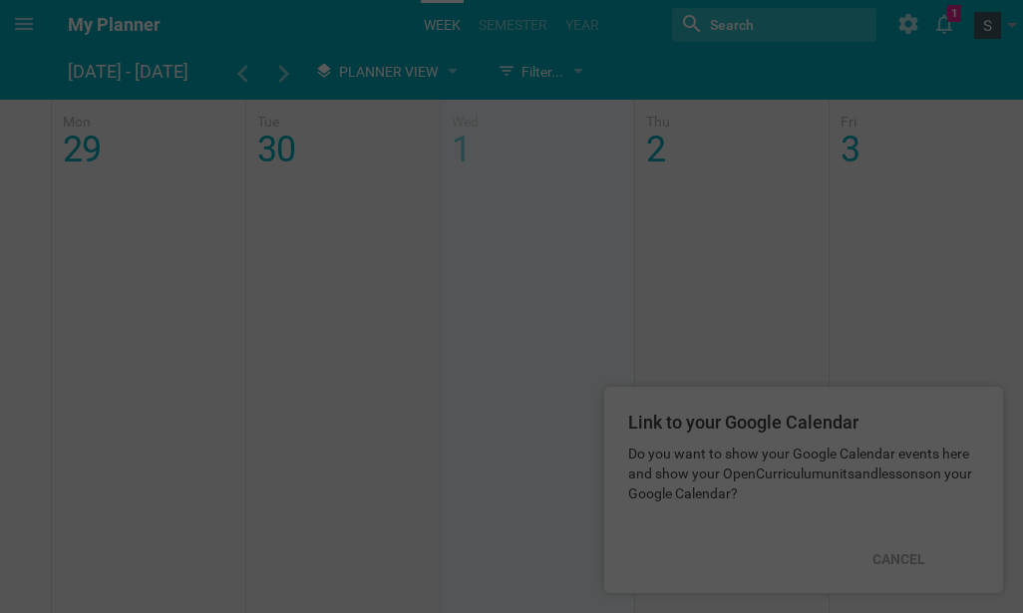
click at [434, 17] on div at bounding box center [511, 306] width 1023 height 613
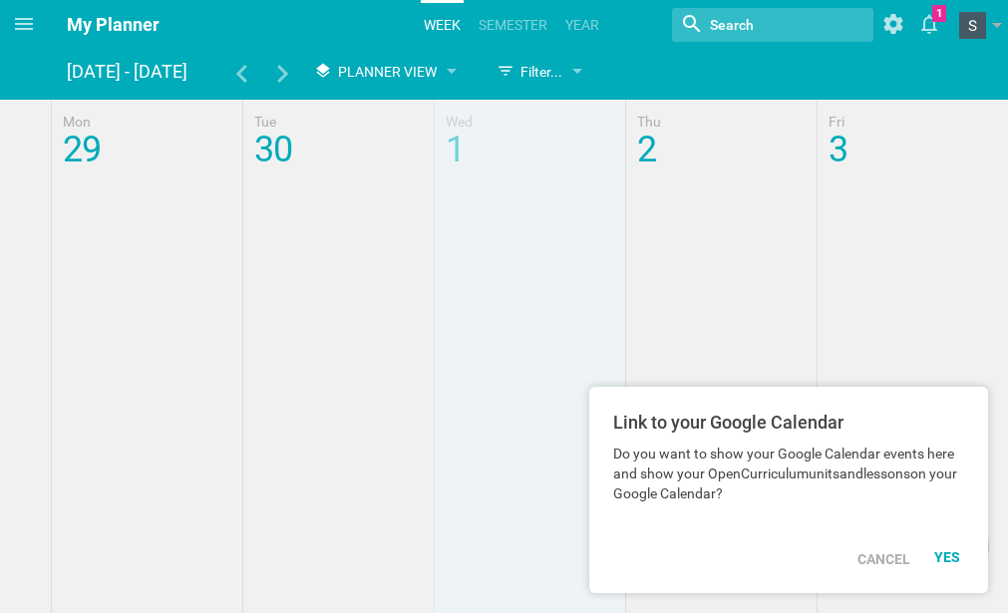
click at [434, 18] on link "Week" at bounding box center [442, 25] width 43 height 44
click at [476, 18] on link "Semester" at bounding box center [513, 25] width 75 height 44
